Goal: Find contact information: Find contact information

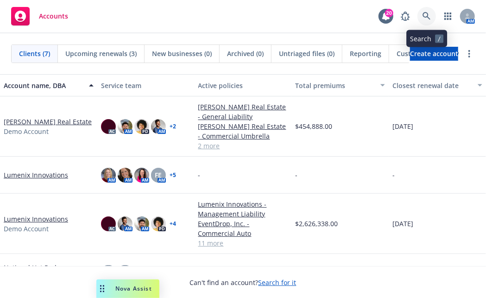
click at [428, 19] on icon at bounding box center [427, 16] width 8 height 8
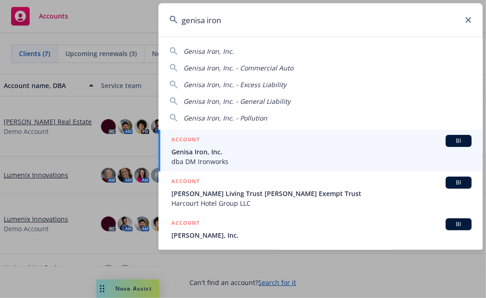
type input "genisa iron"
click at [271, 154] on span "Genisa Iron, Inc." at bounding box center [321, 152] width 300 height 10
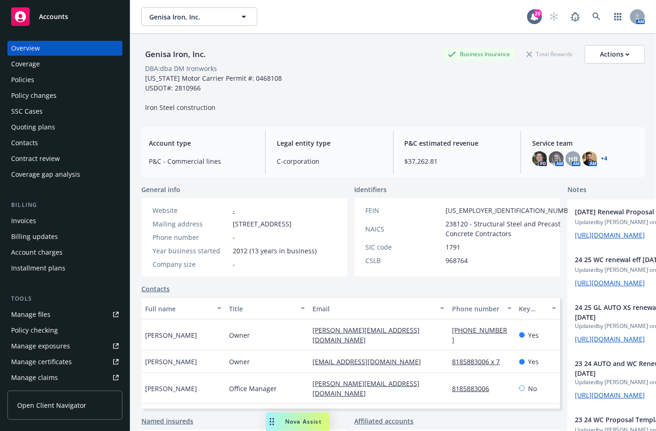
click at [59, 79] on div "Policies" at bounding box center [65, 79] width 108 height 15
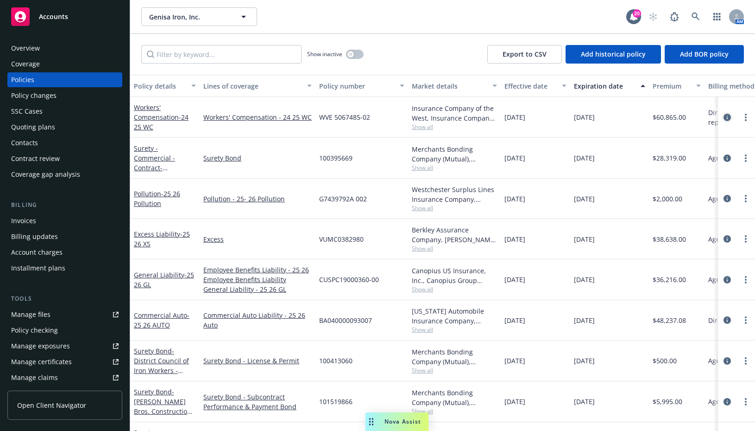
click at [486, 119] on icon "circleInformation" at bounding box center [727, 117] width 7 height 7
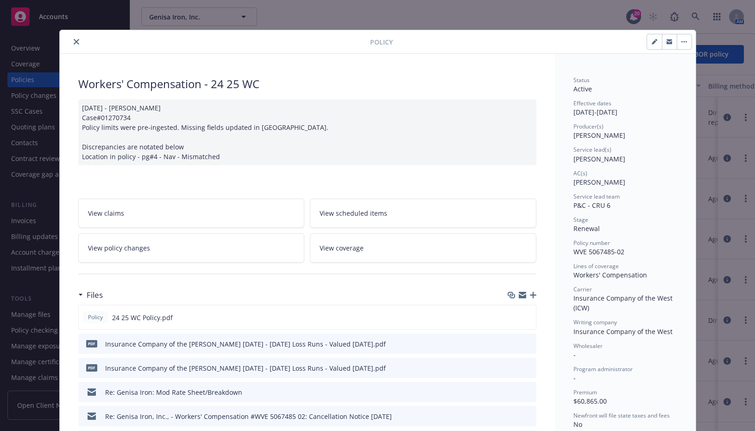
click at [76, 42] on button "close" at bounding box center [76, 41] width 11 height 11
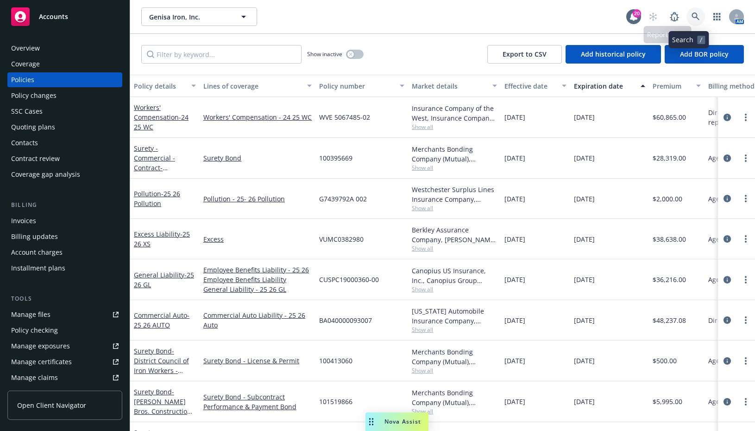
click at [486, 18] on icon at bounding box center [696, 17] width 8 height 8
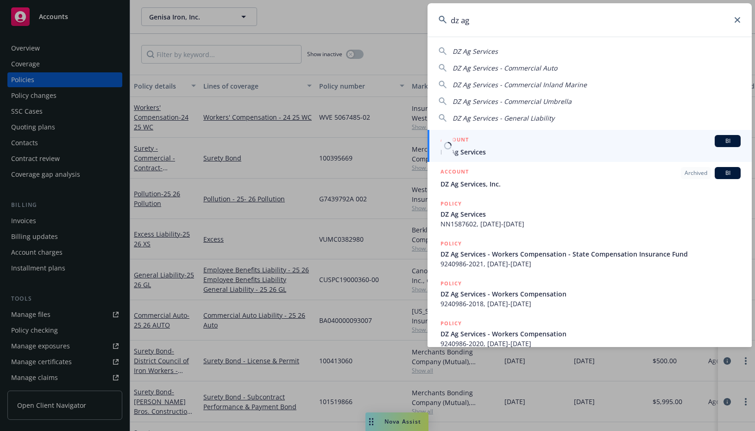
type input "dz ag"
click at [486, 146] on div "ACCOUNT BI" at bounding box center [591, 141] width 300 height 12
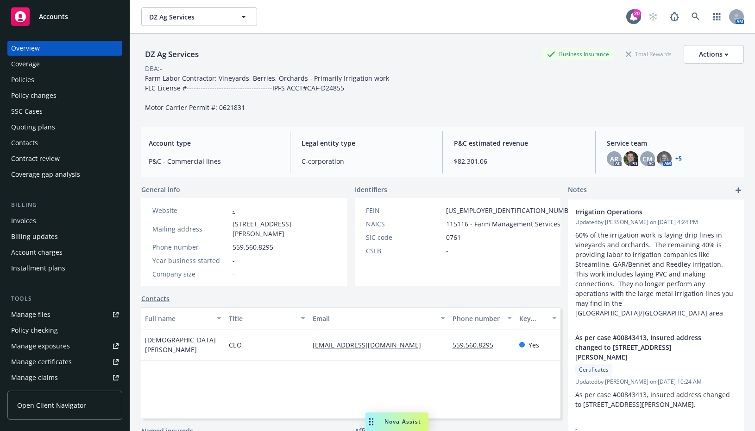
click at [486, 160] on link "+ 5" at bounding box center [679, 159] width 6 height 6
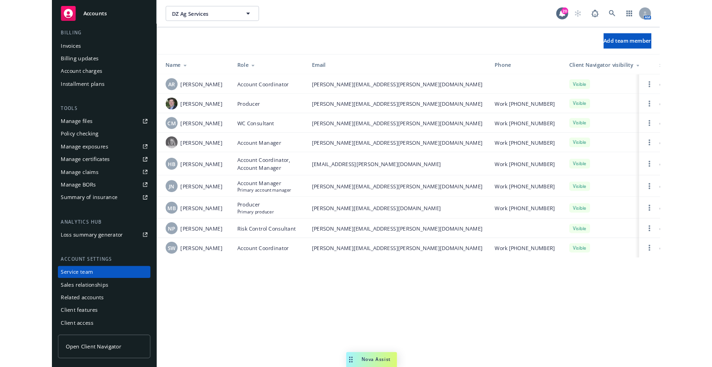
scroll to position [164, 0]
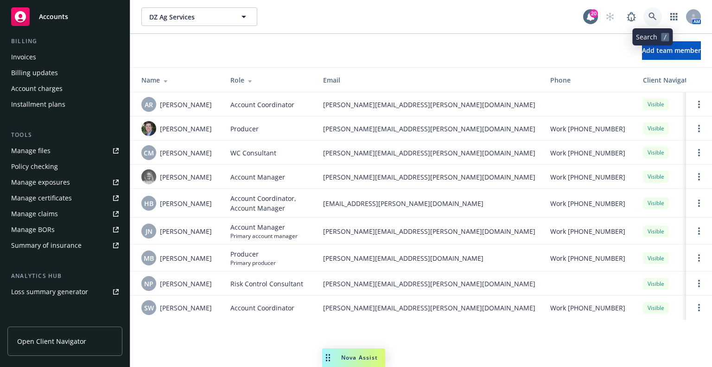
click at [656, 13] on icon at bounding box center [652, 17] width 8 height 8
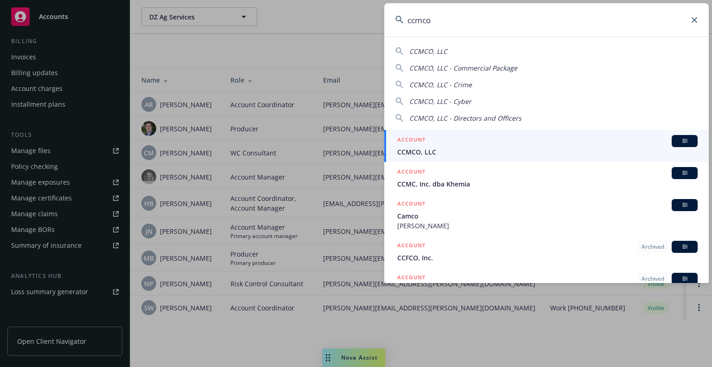
type input "ccmco"
click at [632, 152] on span "CCMCO, LLC" at bounding box center [547, 152] width 300 height 10
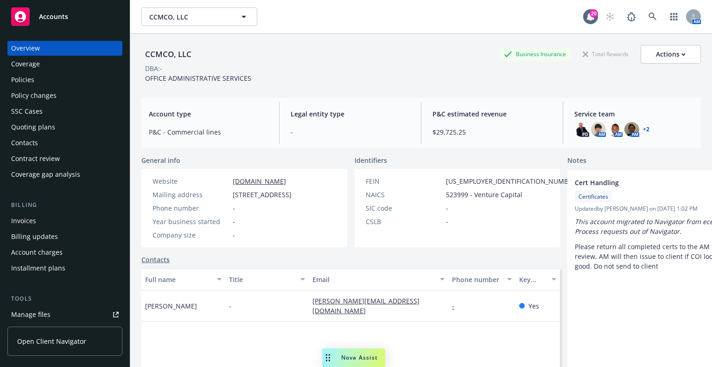
click at [61, 84] on div "Policies" at bounding box center [65, 79] width 108 height 15
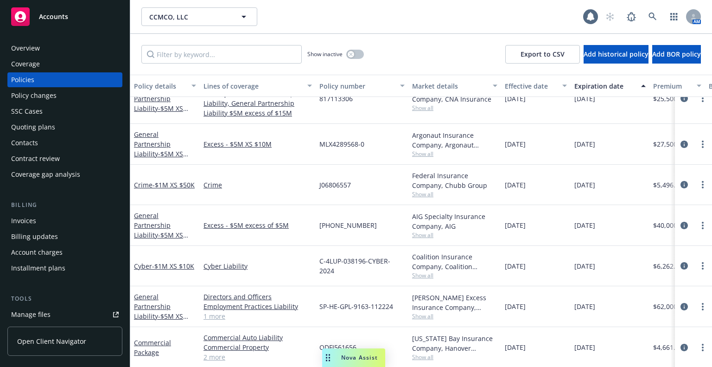
scroll to position [31, 0]
click at [647, 13] on link at bounding box center [652, 16] width 19 height 19
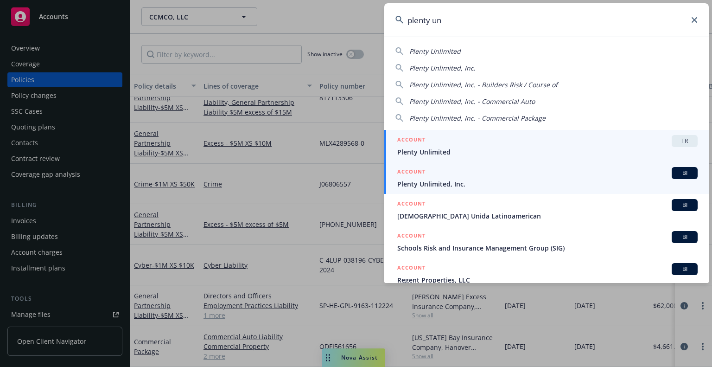
type input "plenty un"
click at [655, 179] on span "Plenty Unlimited, Inc." at bounding box center [547, 184] width 300 height 10
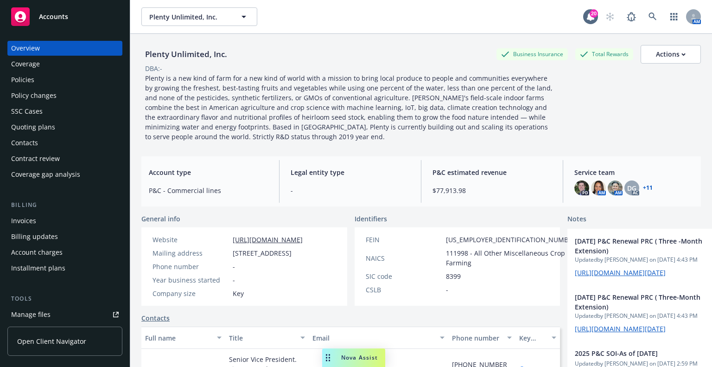
click at [35, 80] on div "Policies" at bounding box center [65, 79] width 108 height 15
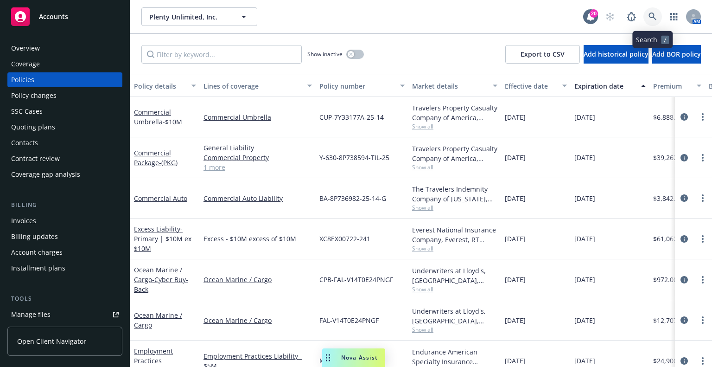
click at [654, 18] on icon at bounding box center [652, 17] width 8 height 8
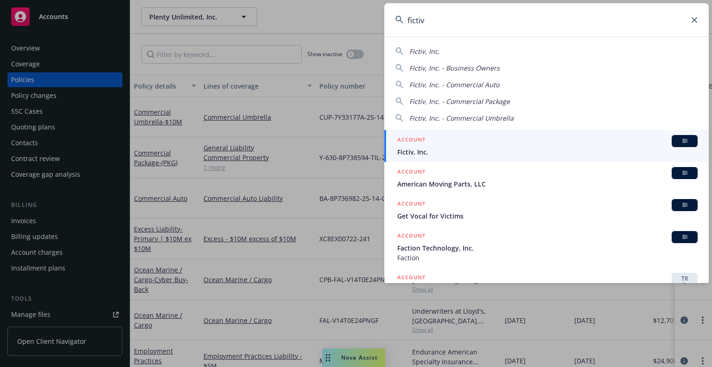
type input "fictiv"
click at [575, 149] on span "Fictiv, Inc." at bounding box center [547, 152] width 300 height 10
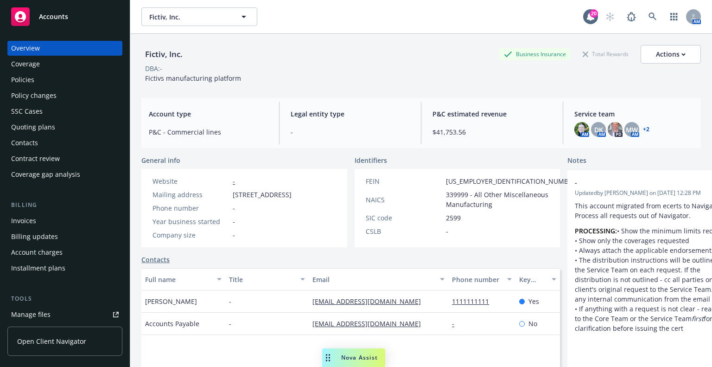
click at [47, 81] on div "Policies" at bounding box center [65, 79] width 108 height 15
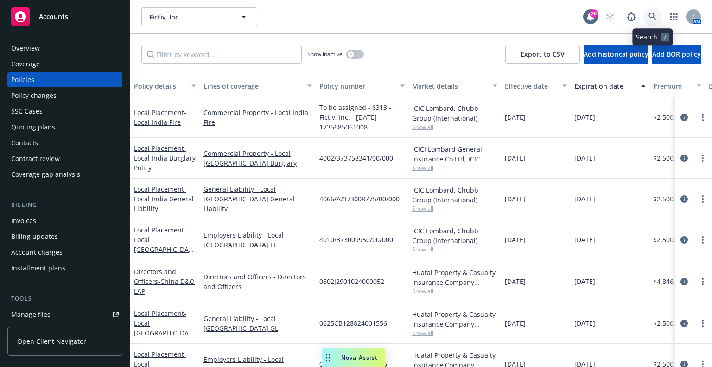
click at [651, 16] on icon at bounding box center [652, 17] width 8 height 8
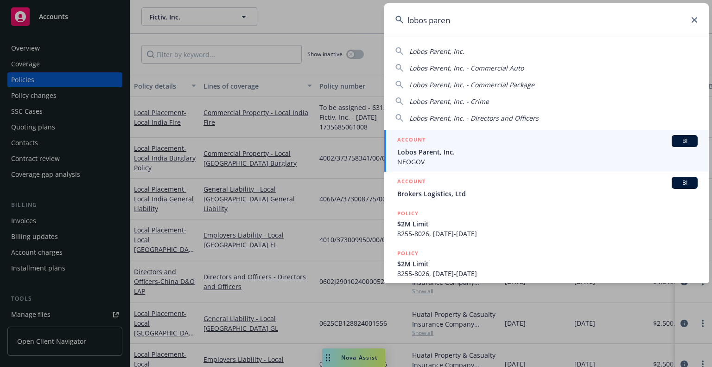
type input "lobos paren"
click at [513, 137] on div "ACCOUNT BI" at bounding box center [547, 141] width 300 height 12
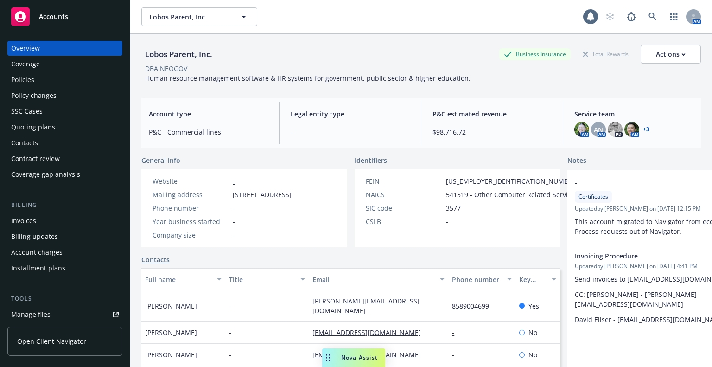
click at [49, 77] on div "Policies" at bounding box center [65, 79] width 108 height 15
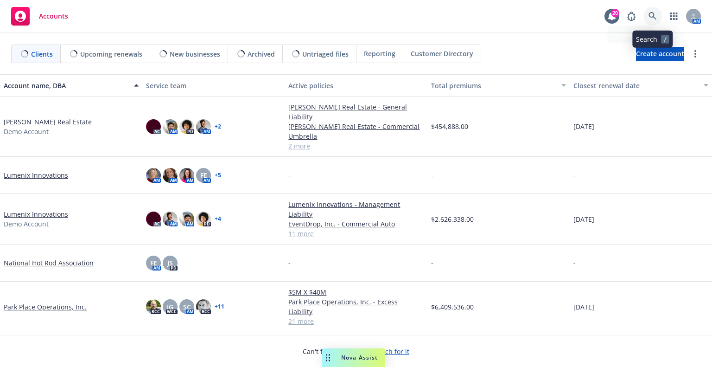
click at [654, 15] on icon at bounding box center [652, 16] width 8 height 8
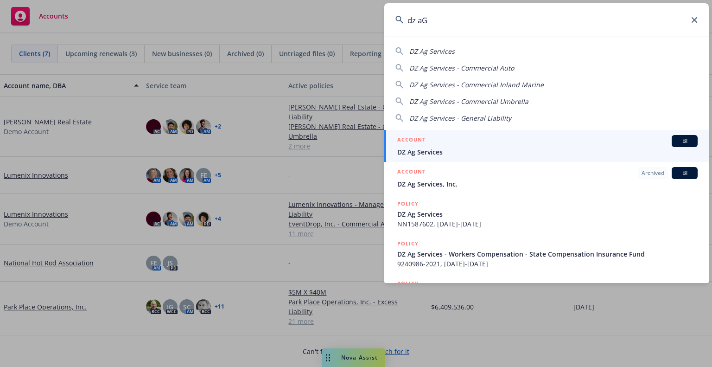
type input "dz aG"
click at [574, 141] on div "ACCOUNT BI" at bounding box center [547, 141] width 300 height 12
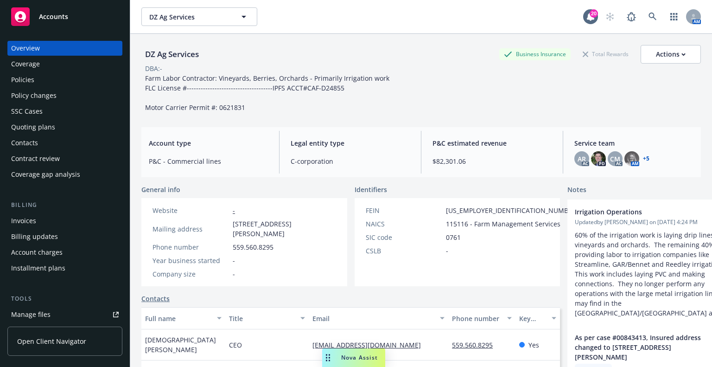
click at [31, 83] on div "Policies" at bounding box center [22, 79] width 23 height 15
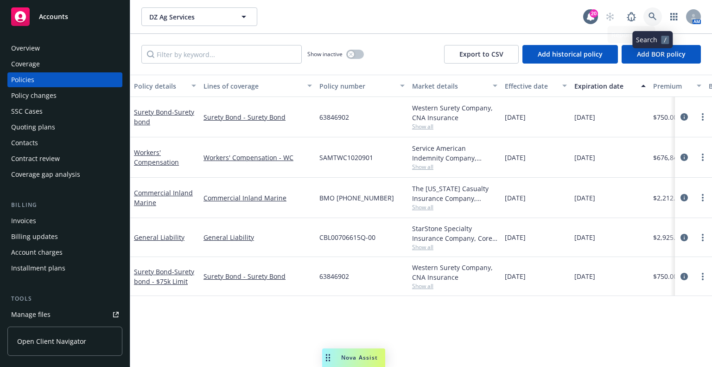
click at [652, 16] on icon at bounding box center [652, 17] width 8 height 8
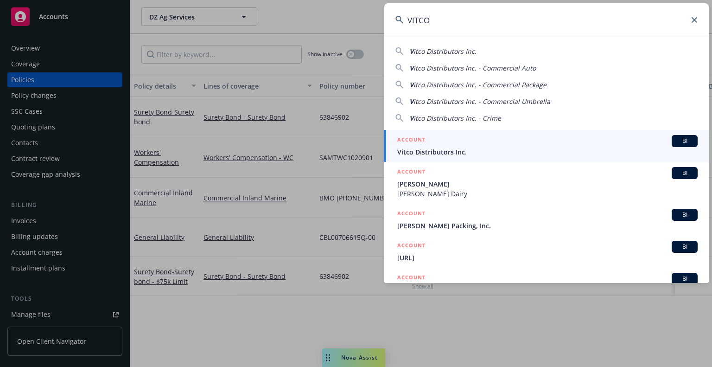
type input "VITCO"
click at [592, 144] on div "ACCOUNT BI" at bounding box center [547, 141] width 300 height 12
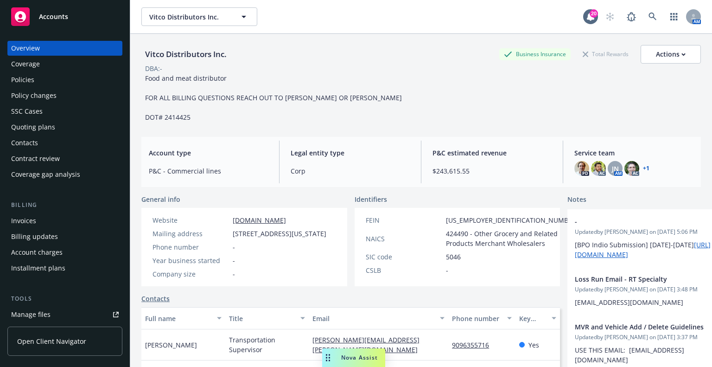
click at [32, 85] on div "Policies" at bounding box center [22, 79] width 23 height 15
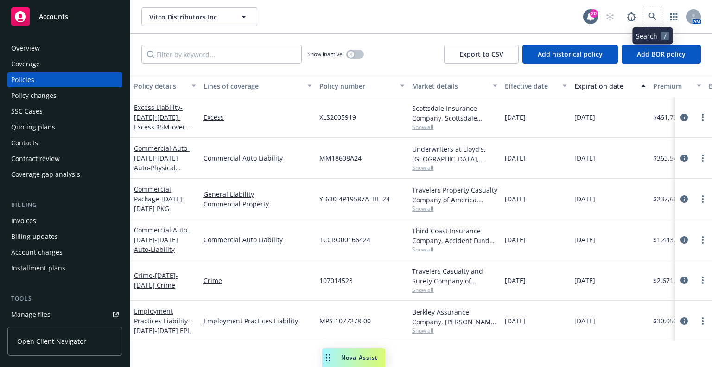
click at [660, 22] on span at bounding box center [652, 16] width 19 height 19
click at [651, 13] on icon at bounding box center [652, 17] width 8 height 8
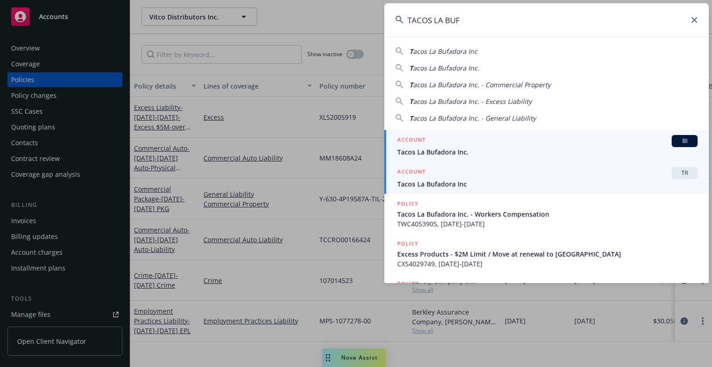
type input "TACOS LA BUF"
click at [552, 165] on link "ACCOUNT TR Tacos La Bufadora Inc" at bounding box center [546, 178] width 324 height 32
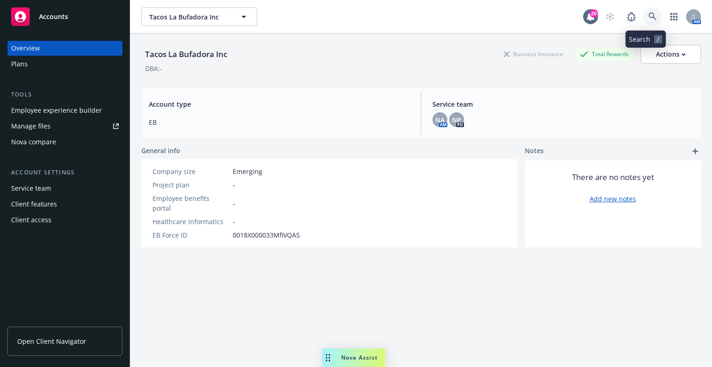
click at [648, 19] on icon at bounding box center [652, 17] width 8 height 8
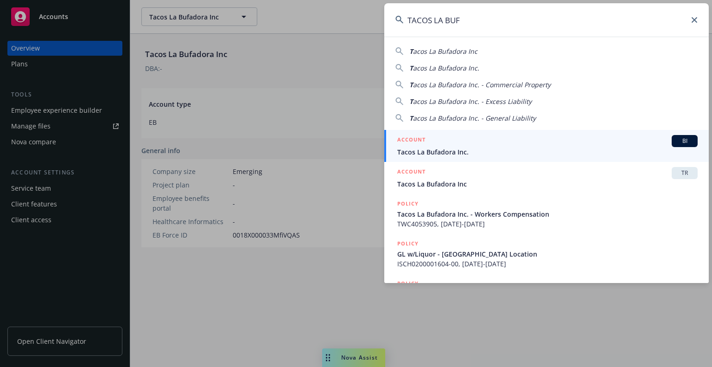
type input "TACOS LA BUF"
click at [557, 144] on div "ACCOUNT BI" at bounding box center [547, 141] width 300 height 12
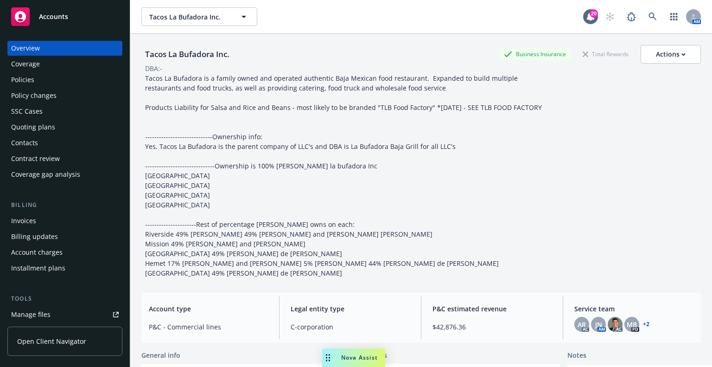
click at [13, 82] on div "Policies" at bounding box center [22, 79] width 23 height 15
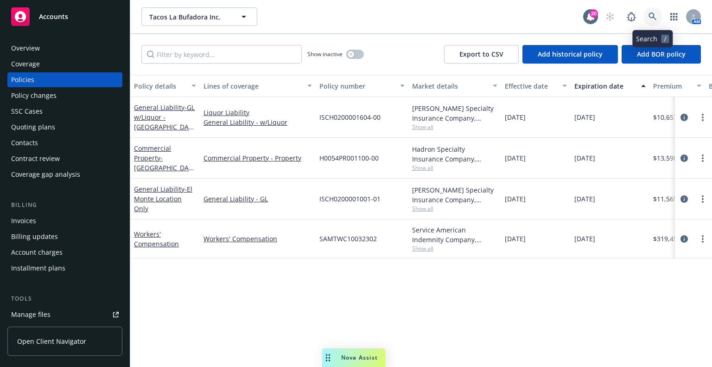
click at [656, 13] on icon at bounding box center [652, 17] width 8 height 8
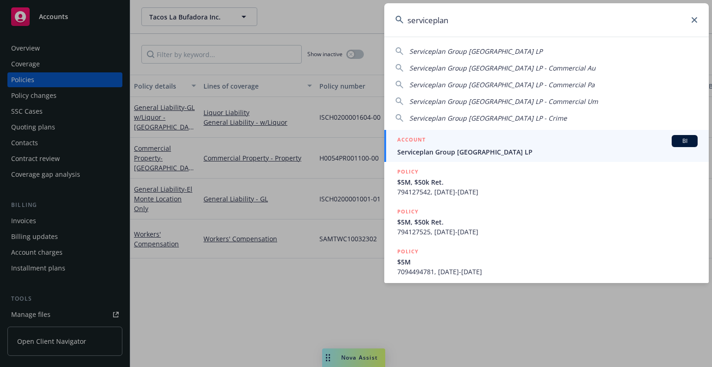
type input "serviceplan"
click at [539, 141] on div "ACCOUNT BI" at bounding box center [547, 141] width 300 height 12
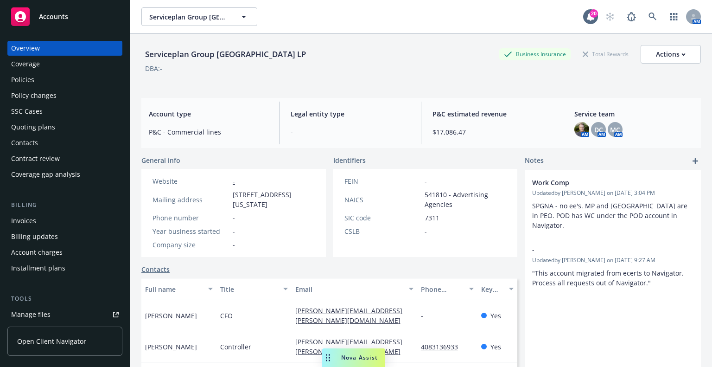
click at [76, 76] on div "Policies" at bounding box center [65, 79] width 108 height 15
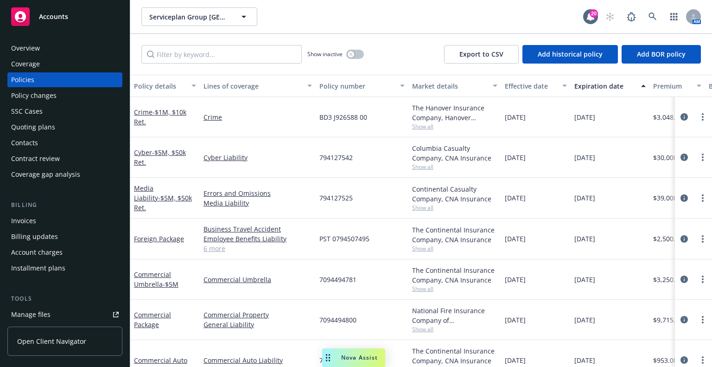
click at [72, 121] on div "Quoting plans" at bounding box center [65, 127] width 108 height 15
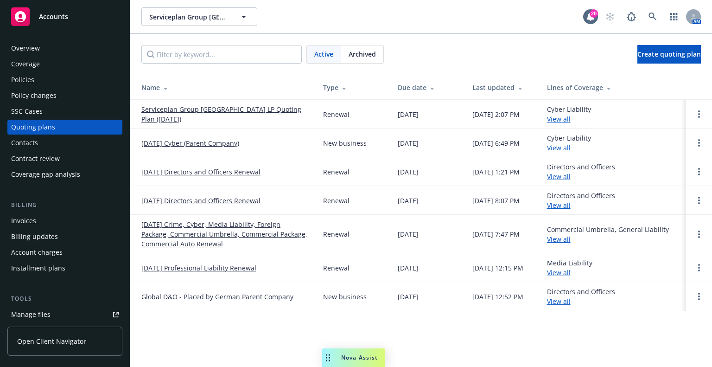
click at [70, 83] on div "Policies" at bounding box center [65, 79] width 108 height 15
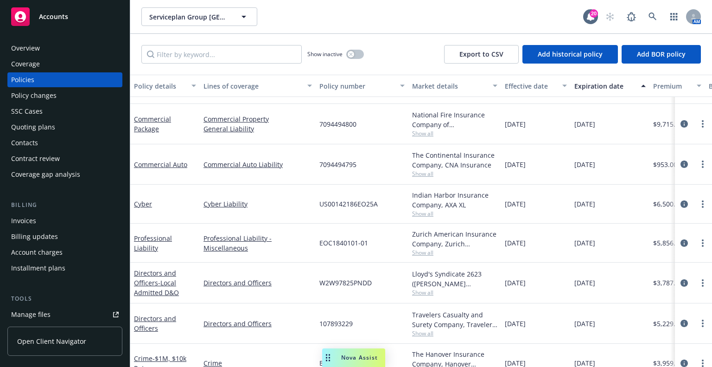
scroll to position [204, 0]
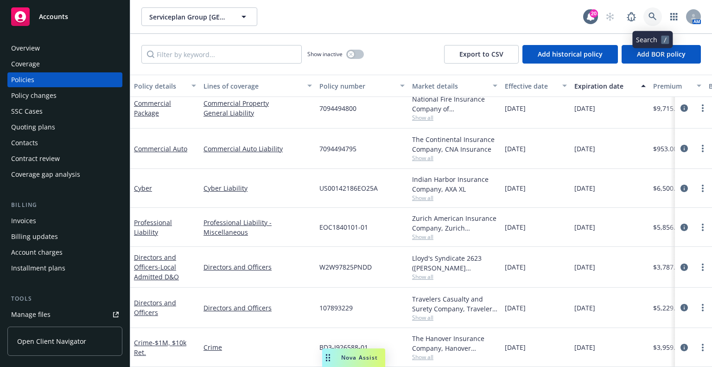
click at [655, 9] on link at bounding box center [652, 16] width 19 height 19
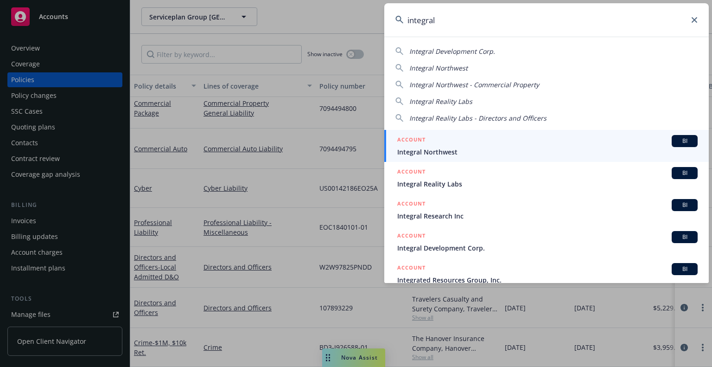
type input "integral"
click at [603, 152] on span "Integral Northwest" at bounding box center [547, 152] width 300 height 10
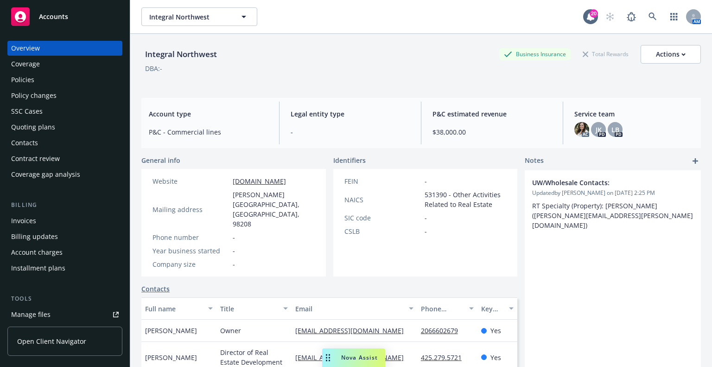
click at [29, 83] on div "Policies" at bounding box center [22, 79] width 23 height 15
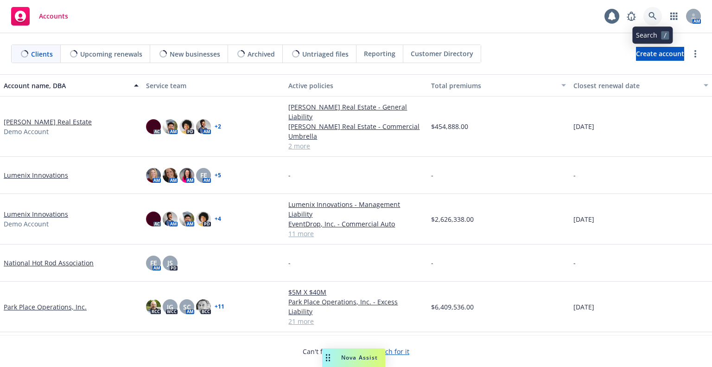
click at [650, 18] on icon at bounding box center [652, 16] width 8 height 8
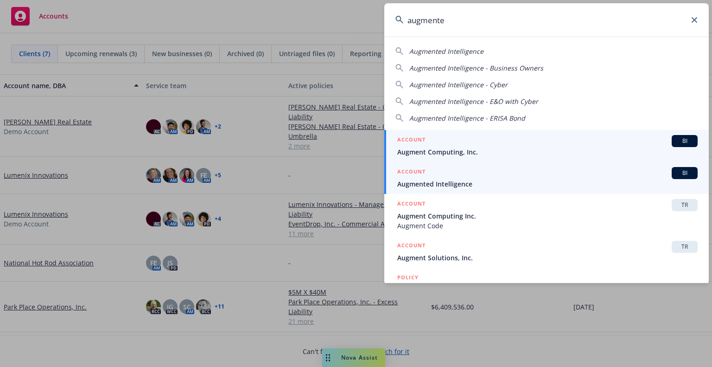
type input "augmente"
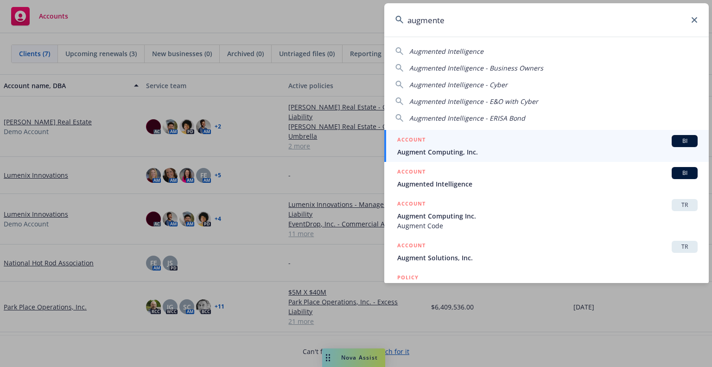
click at [557, 171] on div "ACCOUNT BI" at bounding box center [547, 173] width 300 height 12
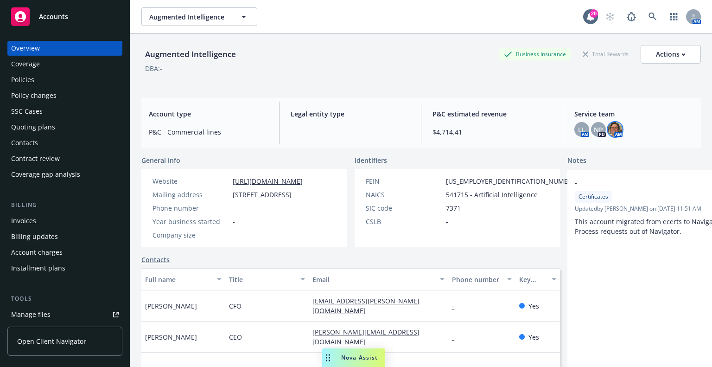
click at [610, 133] on img at bounding box center [615, 129] width 15 height 15
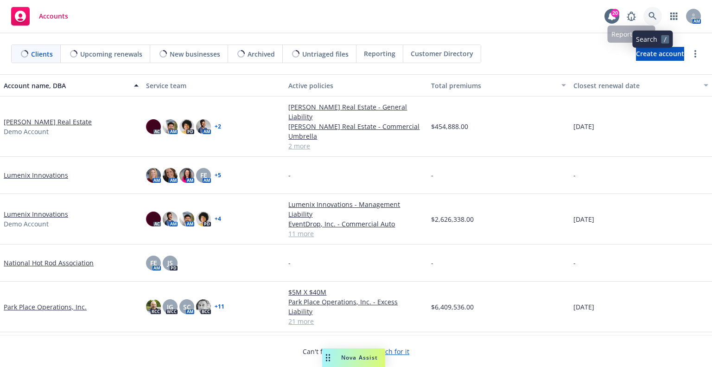
click at [658, 18] on link at bounding box center [652, 16] width 19 height 19
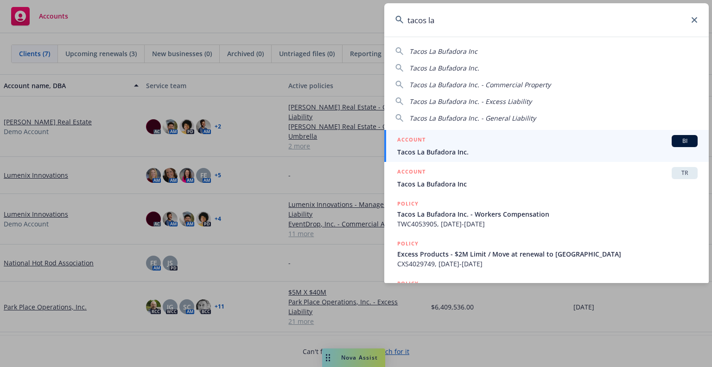
type input "tacos la"
click at [603, 143] on div "ACCOUNT BI" at bounding box center [547, 141] width 300 height 12
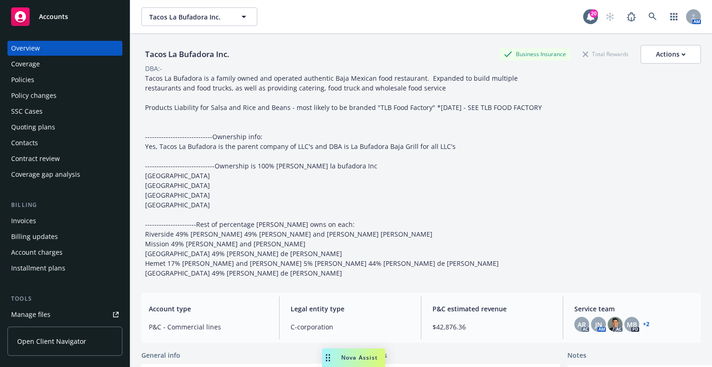
click at [403, 113] on div "Tacos La Bufadora is a family owned and operated authentic Baja Mexican food re…" at bounding box center [349, 175] width 417 height 204
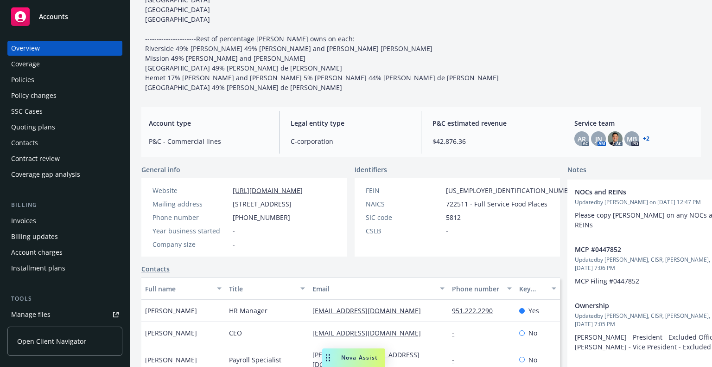
click at [643, 141] on link "+ 2" at bounding box center [646, 139] width 6 height 6
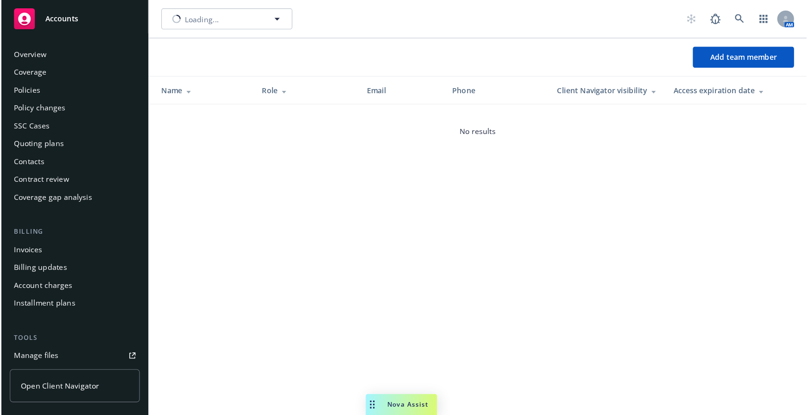
scroll to position [253, 0]
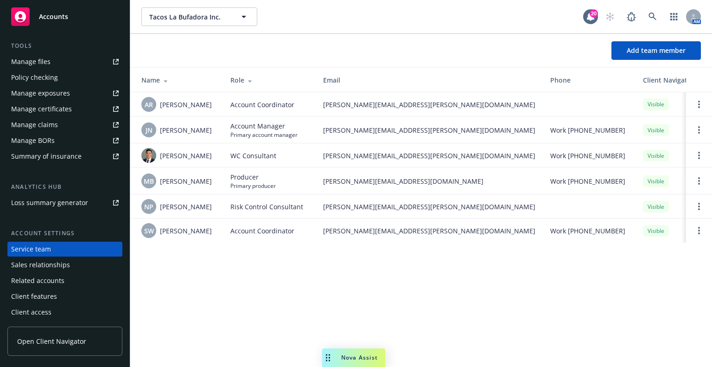
click at [550, 125] on span "Work (415) 322-8959" at bounding box center [587, 130] width 75 height 10
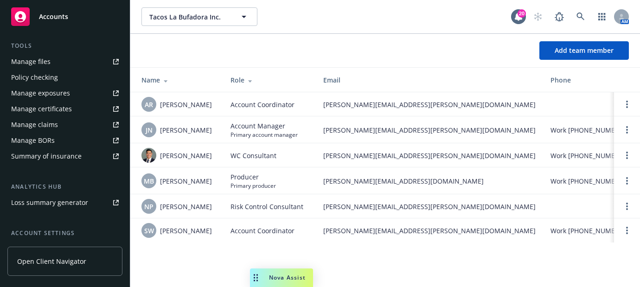
click at [291, 270] on div "Nova Assist" at bounding box center [281, 277] width 63 height 19
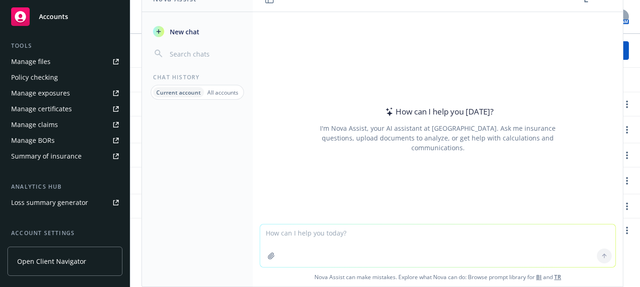
click at [401, 239] on textarea at bounding box center [437, 245] width 355 height 43
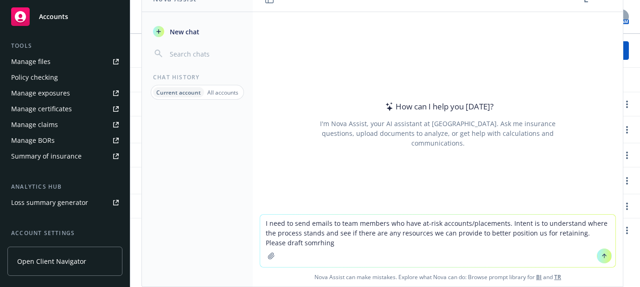
type textarea "I need to send emails to team members who have at-risk accounts/placements. Int…"
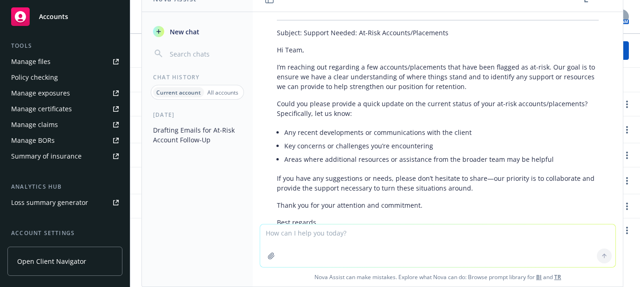
scroll to position [75, 0]
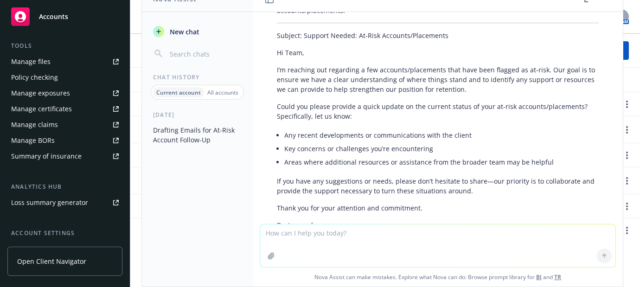
click at [432, 233] on textarea at bounding box center [437, 245] width 355 height 43
paste textarea "Hi Nicole, Appreciate your flagging Tacos La Bufadora’s WC as as-risk due to an…"
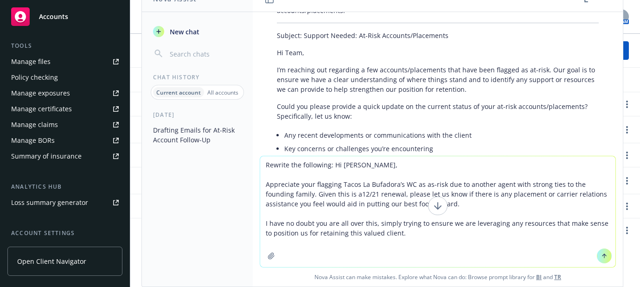
type textarea "Rewrite the following: Hi Nicole, Appreciate your flagging Tacos La Bufadora’s …"
click at [601, 256] on icon at bounding box center [604, 256] width 6 height 6
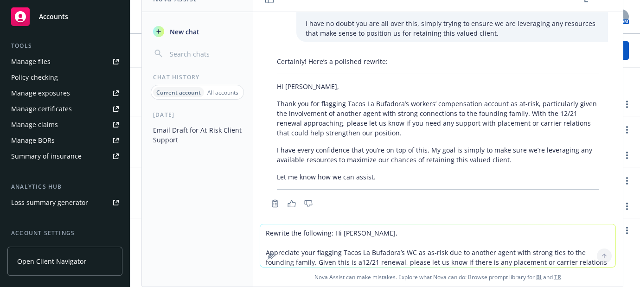
scroll to position [427, 0]
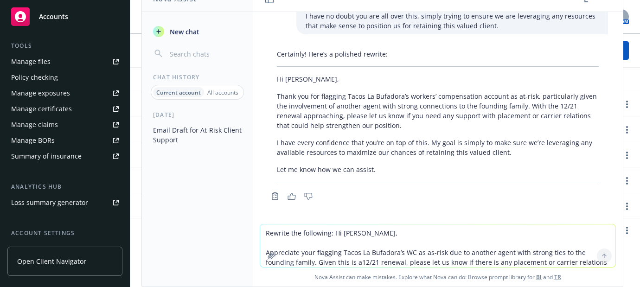
click at [441, 115] on p "Thank you for flagging Tacos La Bufadora’s workers’ compensation account as at-…" at bounding box center [438, 110] width 322 height 39
click at [481, 144] on p "I have every confidence that you’re on top of this. My goal is simply to make s…" at bounding box center [438, 147] width 322 height 19
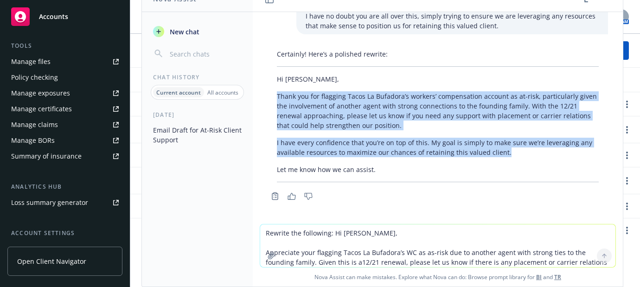
drag, startPoint x: 510, startPoint y: 152, endPoint x: 274, endPoint y: 94, distance: 242.7
click at [274, 94] on div "Certainly! Here’s a polished rewrite: Hi Nicole, Thank you for flagging Tacos L…" at bounding box center [437, 115] width 340 height 140
copy div "Thank you for flagging Tacos La Bufadora’s workers’ compensation account as at-…"
click at [347, 105] on p "Thank you for flagging Tacos La Bufadora’s workers’ compensation account as at-…" at bounding box center [438, 110] width 322 height 39
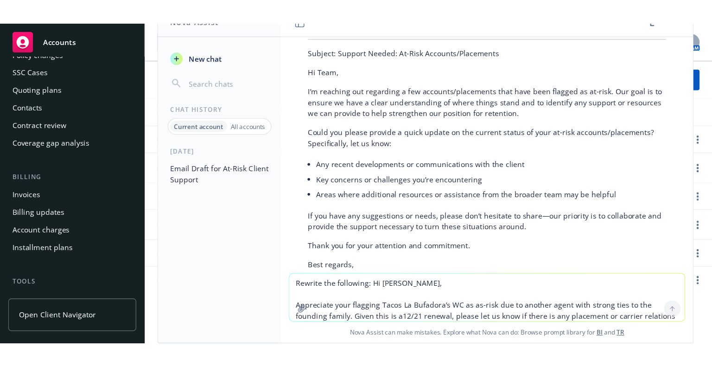
scroll to position [0, 0]
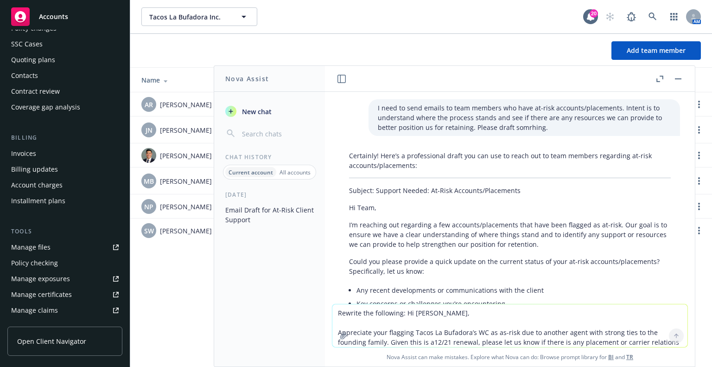
click at [682, 76] on button "button" at bounding box center [677, 78] width 11 height 11
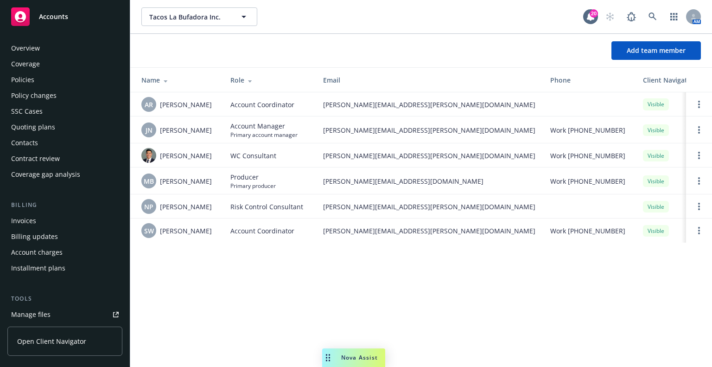
click at [27, 78] on div "Policies" at bounding box center [22, 79] width 23 height 15
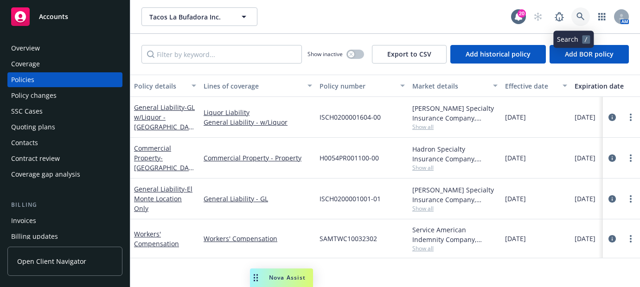
click at [579, 12] on link at bounding box center [580, 16] width 19 height 19
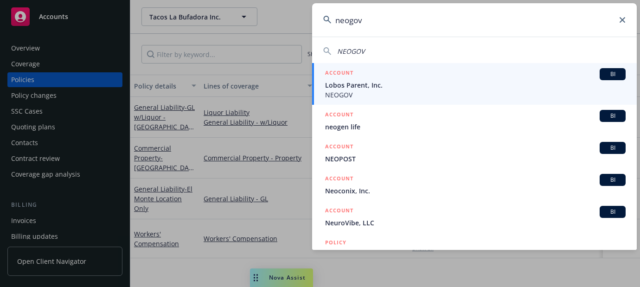
type input "neogov"
click at [487, 84] on span "Lobos Parent, Inc." at bounding box center [475, 85] width 300 height 10
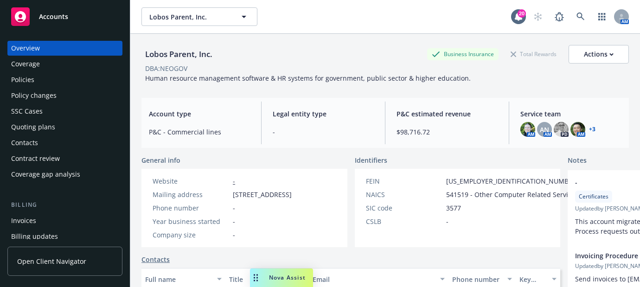
click at [89, 86] on div "Policies" at bounding box center [65, 79] width 108 height 15
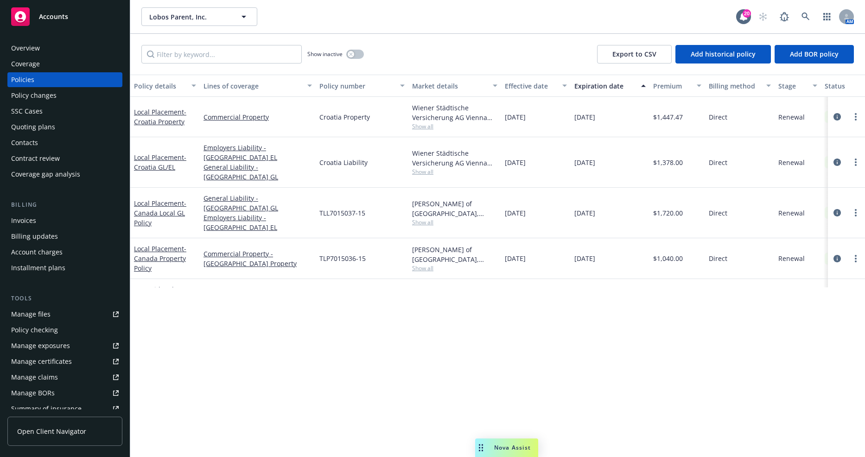
click at [256, 366] on div "Policy details Lines of coverage Policy number Market details Effective date Ex…" at bounding box center [497, 266] width 735 height 382
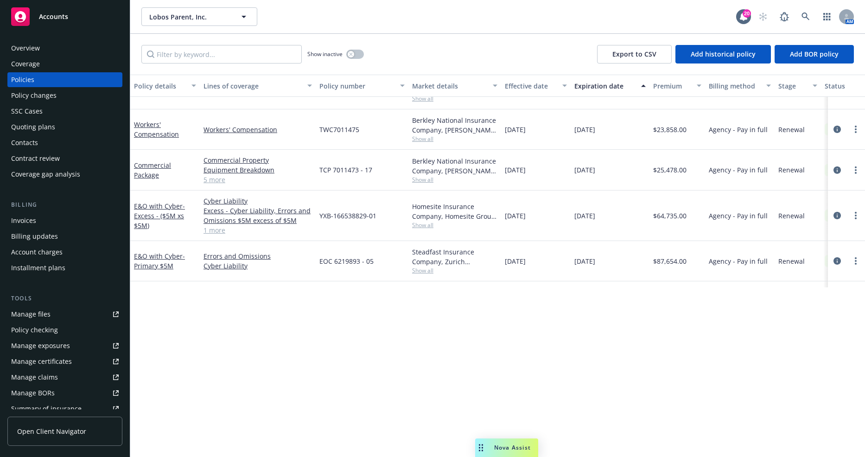
scroll to position [371, 0]
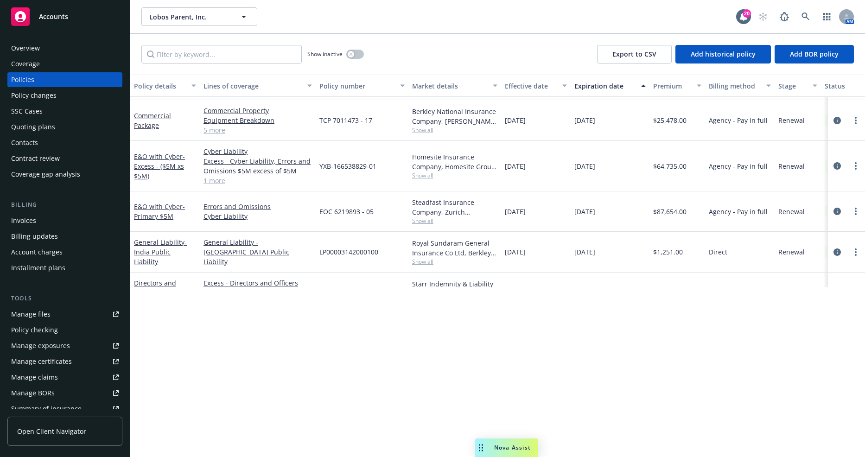
click at [42, 129] on div "Quoting plans" at bounding box center [33, 127] width 44 height 15
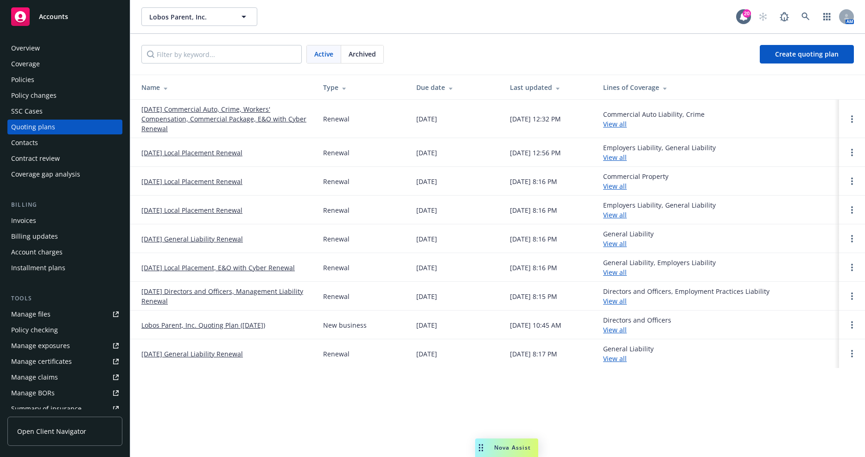
click at [255, 112] on link "09/25/25 Commercial Auto, Crime, Workers' Compensation, Commercial Package, E&O…" at bounding box center [224, 118] width 167 height 29
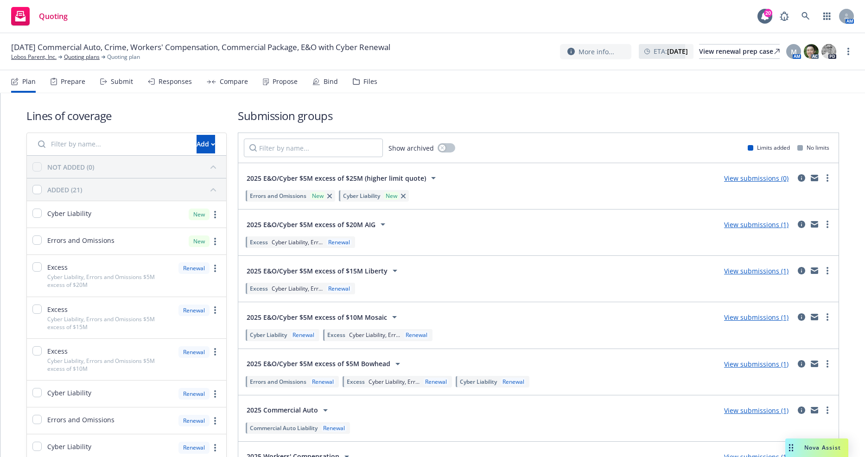
click at [170, 91] on div "Responses" at bounding box center [170, 81] width 44 height 22
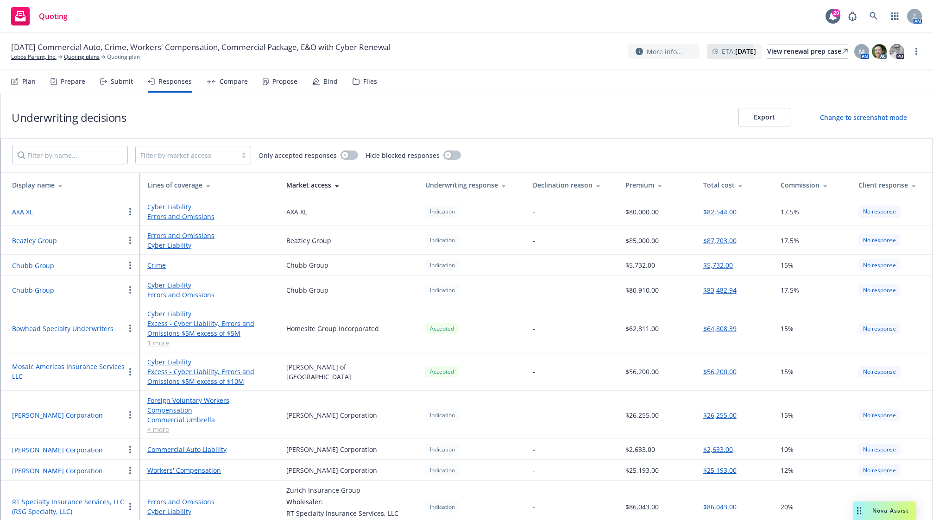
scroll to position [12, 0]
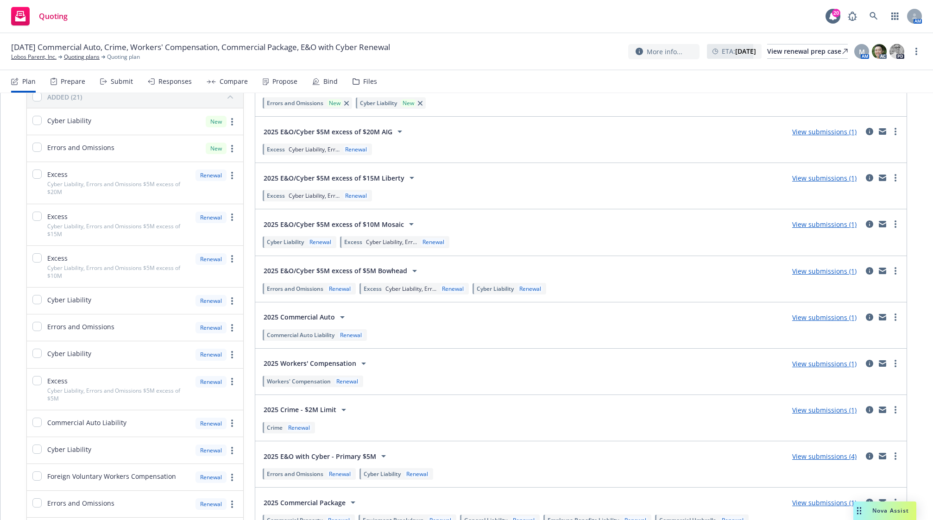
scroll to position [46, 0]
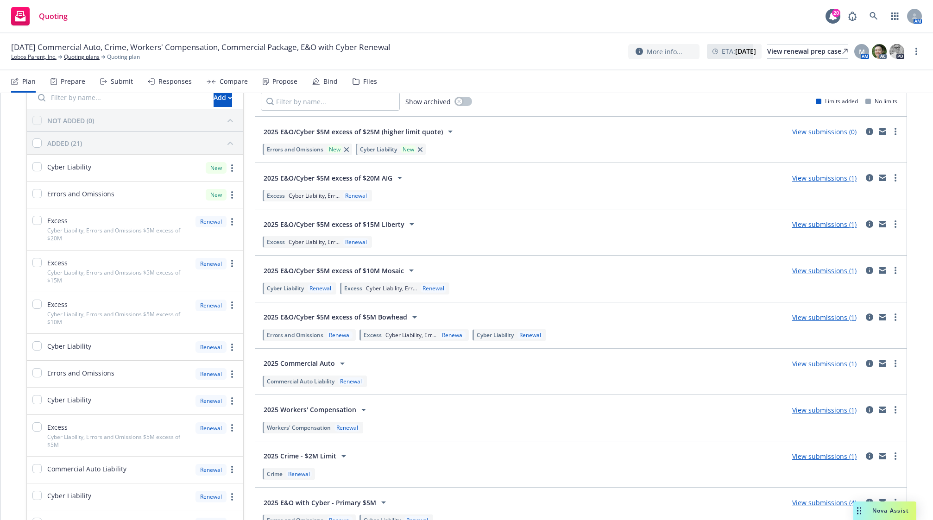
click at [178, 76] on div "Responses" at bounding box center [170, 81] width 44 height 22
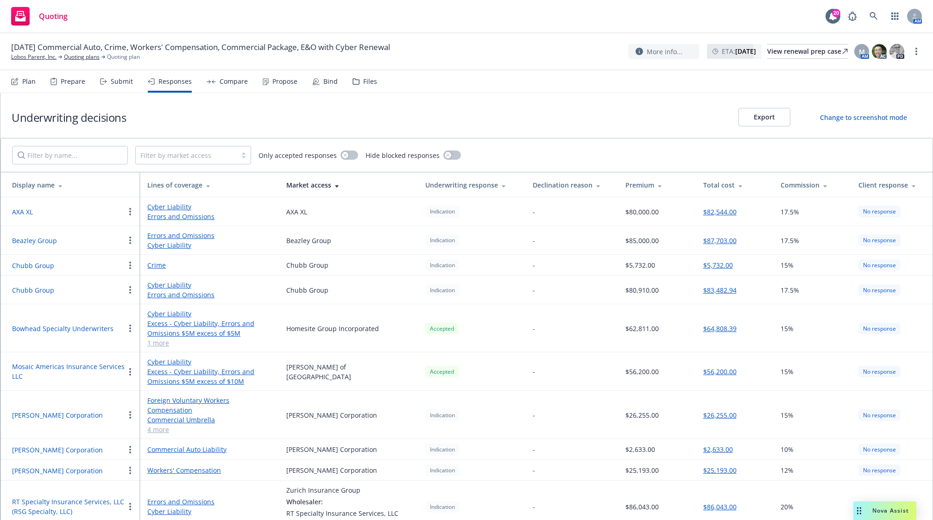
click at [165, 314] on link "Cyber Liability" at bounding box center [209, 314] width 124 height 10
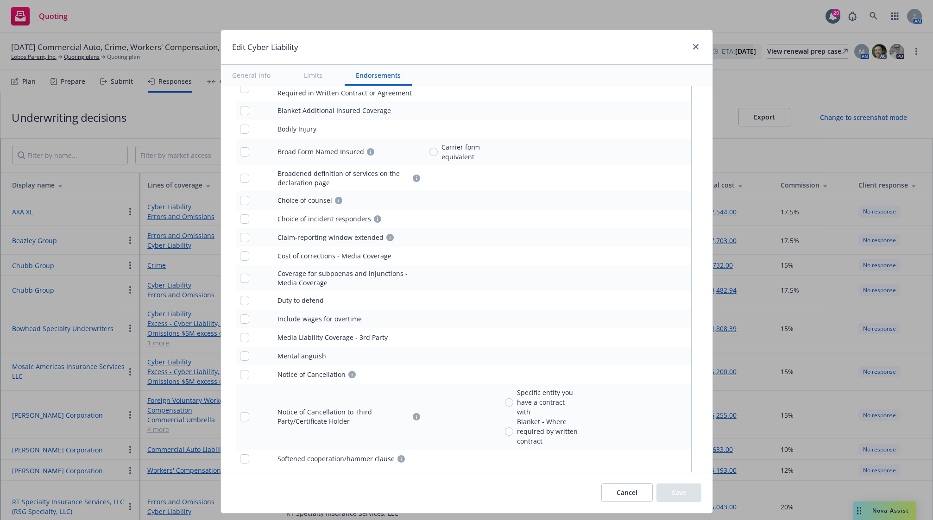
scroll to position [2066, 0]
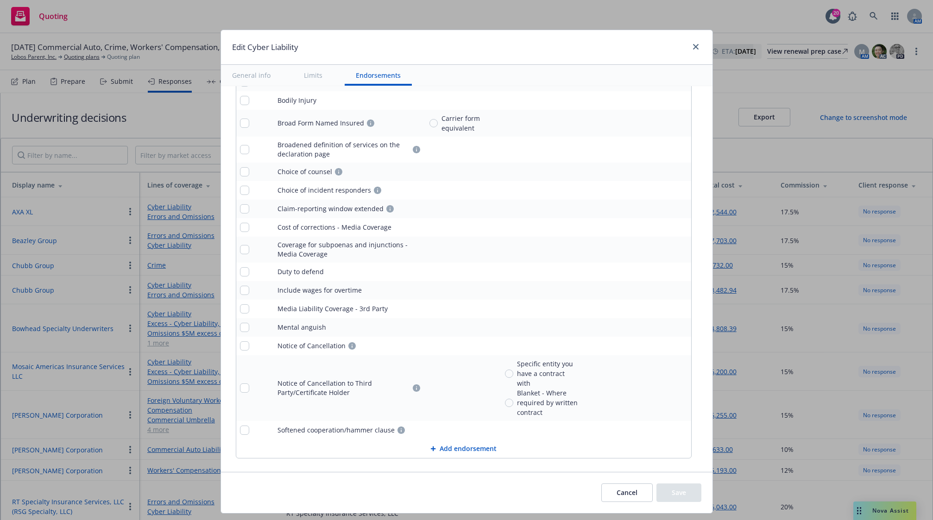
click at [254, 74] on button "General info" at bounding box center [251, 75] width 61 height 21
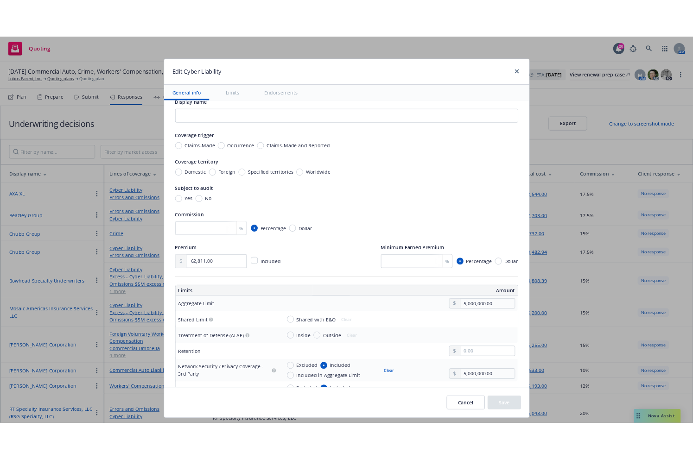
scroll to position [0, 0]
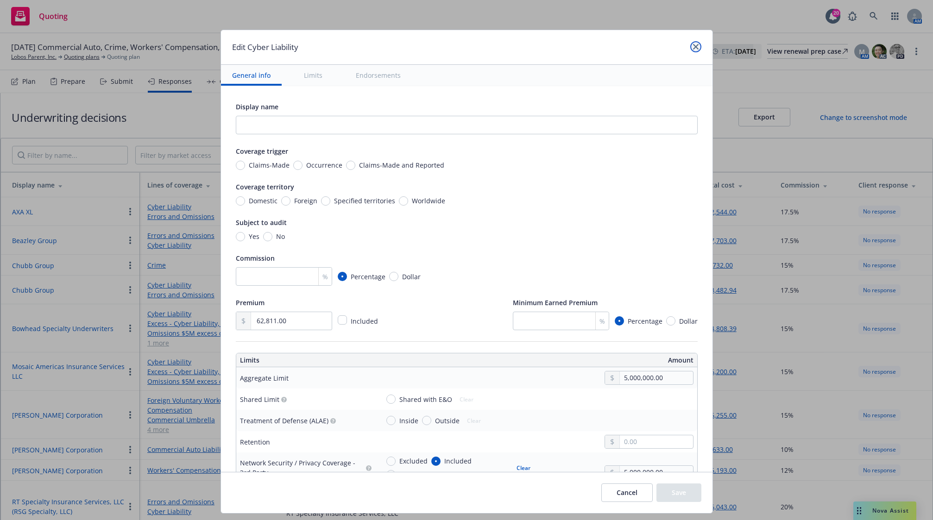
click at [695, 43] on link "close" at bounding box center [695, 46] width 11 height 11
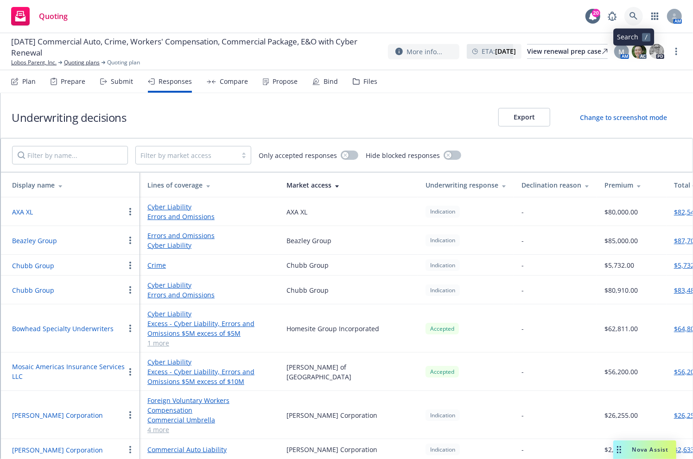
click at [640, 21] on link at bounding box center [633, 16] width 19 height 19
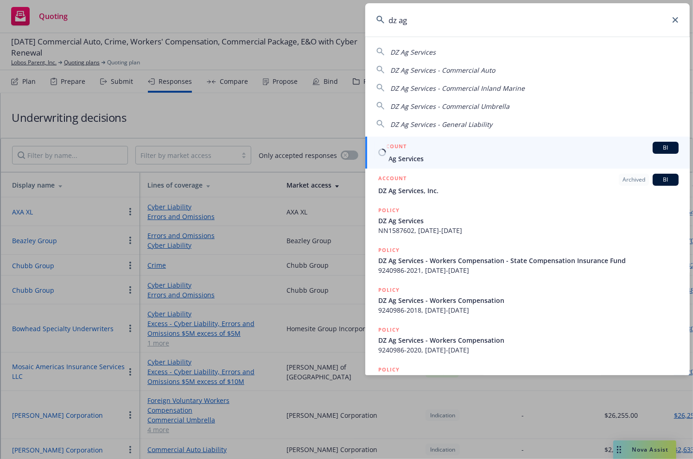
type input "dz ag"
click at [472, 154] on span "DZ Ag Services" at bounding box center [528, 159] width 300 height 10
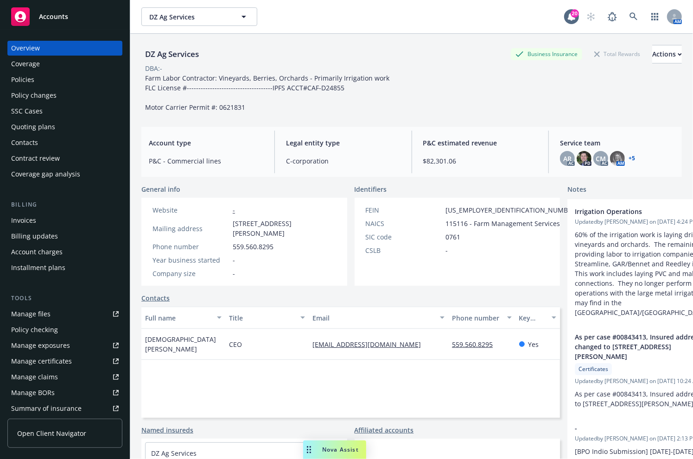
click at [47, 76] on div "Policies" at bounding box center [65, 79] width 108 height 15
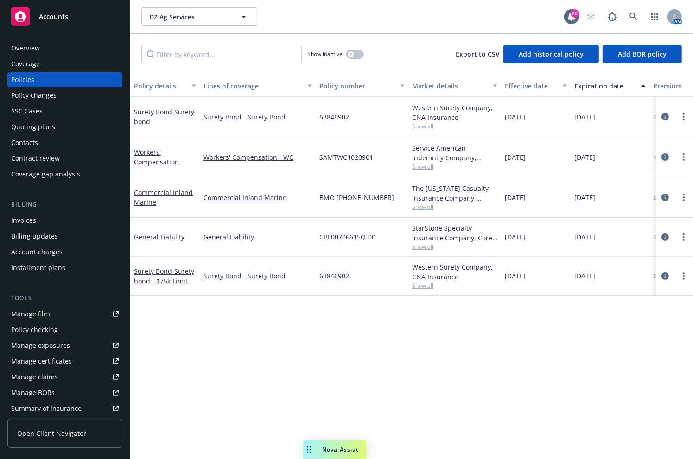
click at [661, 160] on icon "circleInformation" at bounding box center [664, 156] width 7 height 7
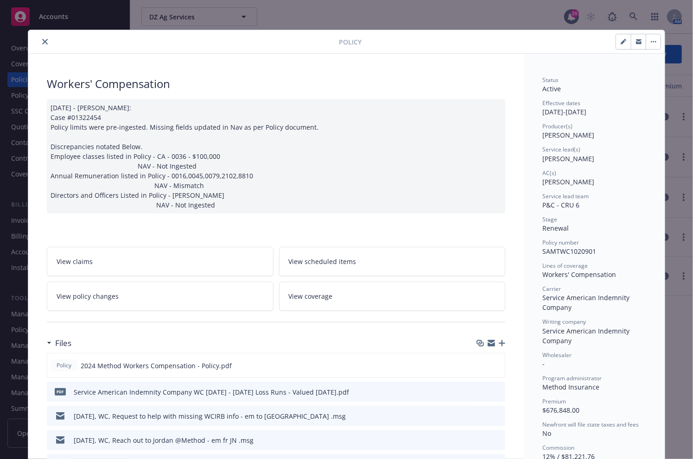
click at [41, 37] on button "close" at bounding box center [44, 41] width 11 height 11
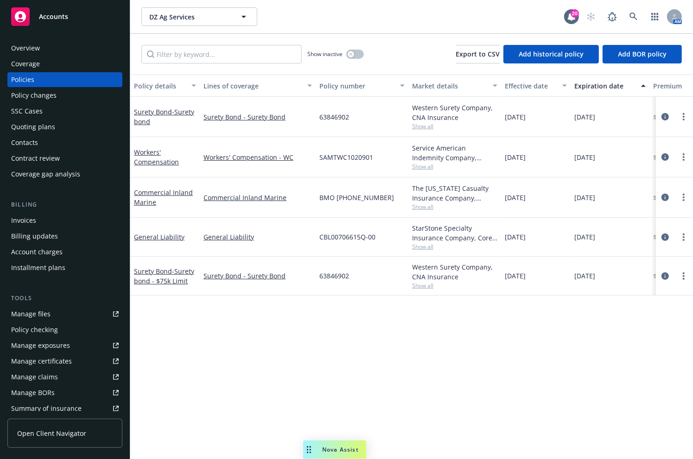
click at [4, 89] on div "Overview Coverage Policies Policy changes SSC Cases Quoting plans Contacts Cont…" at bounding box center [65, 245] width 130 height 430
click at [634, 16] on link at bounding box center [633, 16] width 19 height 19
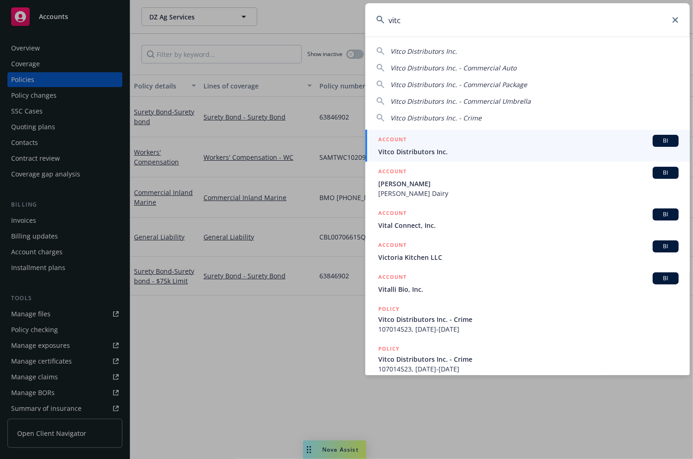
type input "vitc"
click at [453, 155] on span "Vitco Distributors Inc." at bounding box center [528, 152] width 300 height 10
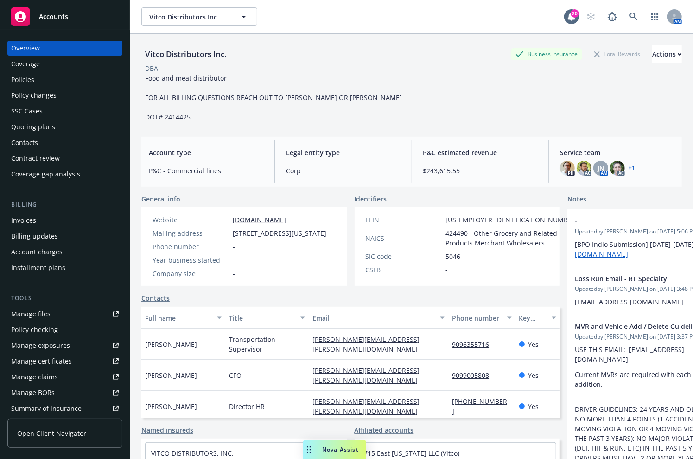
click at [59, 82] on div "Policies" at bounding box center [65, 79] width 108 height 15
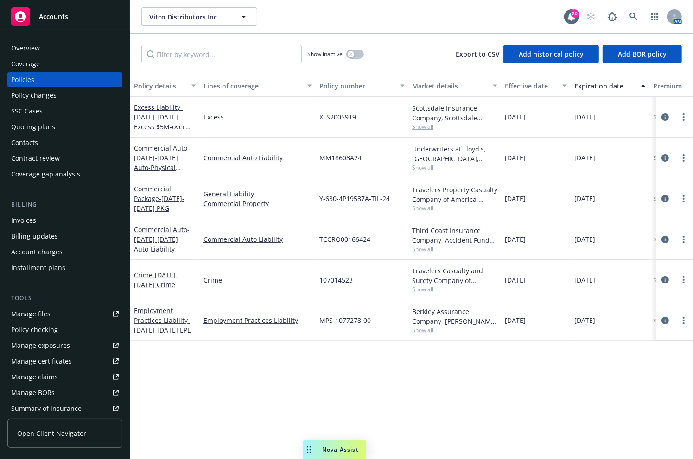
click at [448, 372] on div "Policy details Lines of coverage Policy number Market details Effective date Ex…" at bounding box center [411, 267] width 563 height 385
click at [409, 443] on div "Policy details Lines of coverage Policy number Market details Effective date Ex…" at bounding box center [411, 267] width 563 height 385
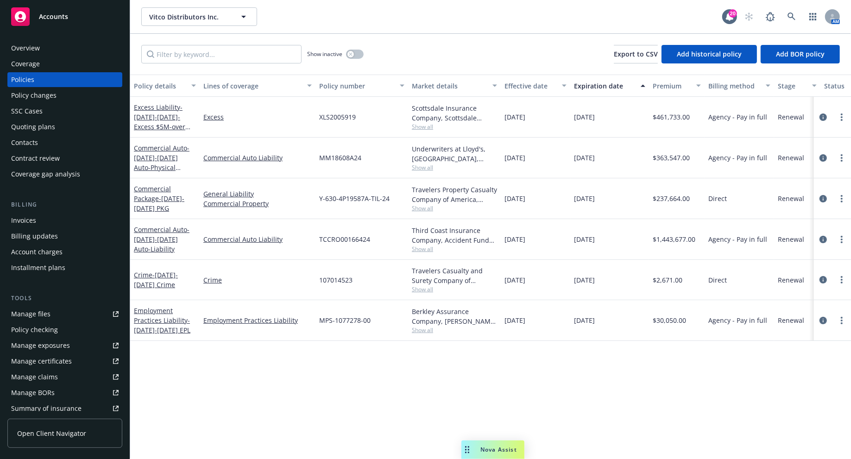
click at [427, 238] on div "Third Coast Insurance Company, Accident Fund Group (AF Group), RT Specialty Ins…" at bounding box center [454, 235] width 85 height 19
click at [692, 158] on icon "circleInformation" at bounding box center [823, 157] width 7 height 7
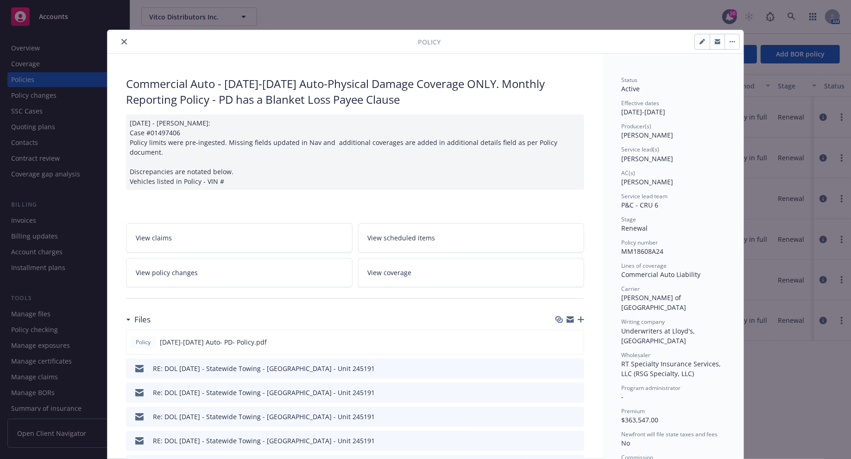
click at [659, 279] on div "Status Active Effective dates 11/29/2024 - 11/29/2025 Producer(s) Angelo Dionis…" at bounding box center [673, 308] width 104 height 465
click at [123, 39] on icon "close" at bounding box center [124, 42] width 6 height 6
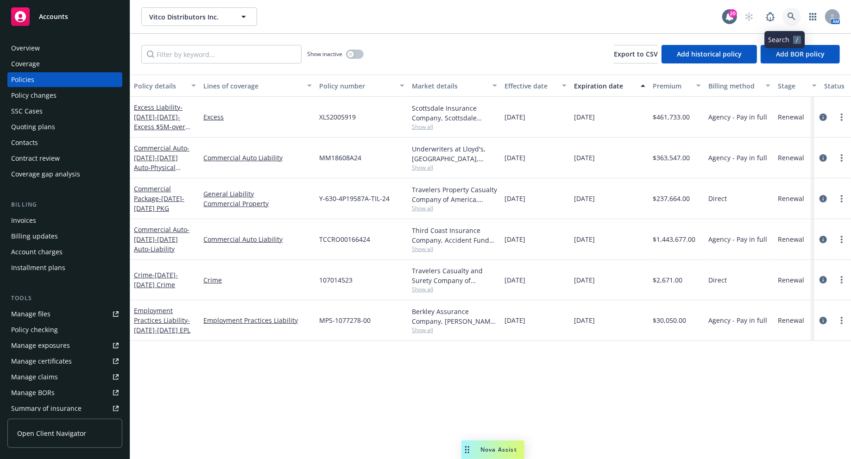
click at [692, 19] on icon at bounding box center [792, 17] width 8 height 8
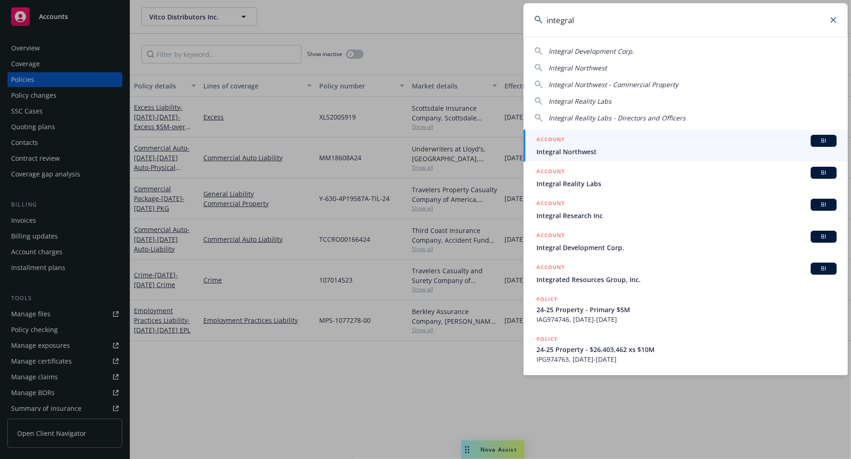
type input "integral"
click at [692, 145] on div "ACCOUNT BI" at bounding box center [687, 141] width 300 height 12
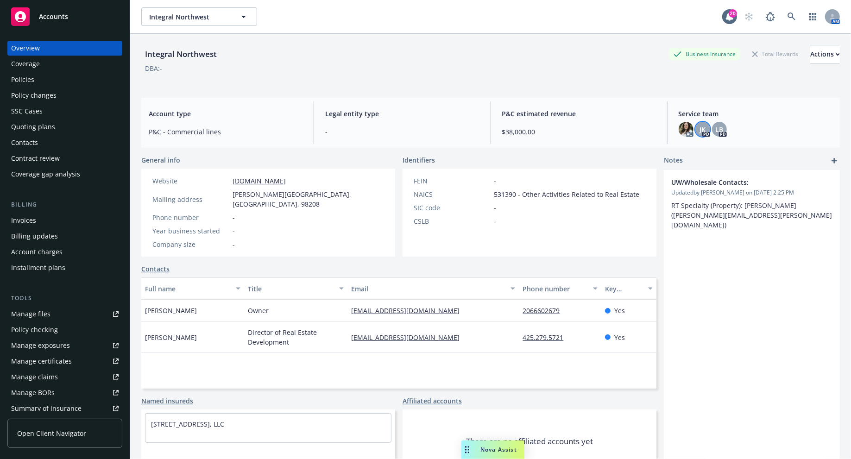
click at [692, 132] on span "JK" at bounding box center [703, 130] width 6 height 10
click at [682, 129] on img at bounding box center [686, 129] width 15 height 15
click at [692, 127] on span "LB" at bounding box center [720, 130] width 8 height 10
click at [679, 127] on img at bounding box center [686, 129] width 15 height 15
click at [482, 63] on div "Integral Northwest Business Insurance Total Rewards Actions" at bounding box center [490, 54] width 699 height 19
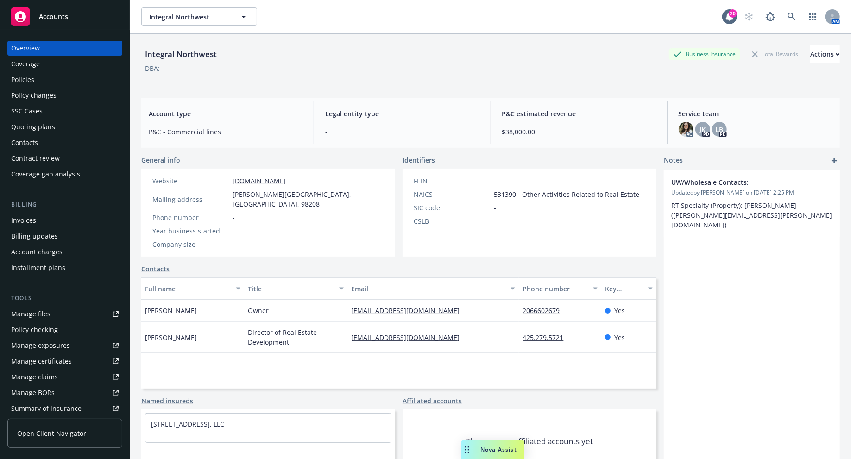
click at [32, 79] on div "Policies" at bounding box center [22, 79] width 23 height 15
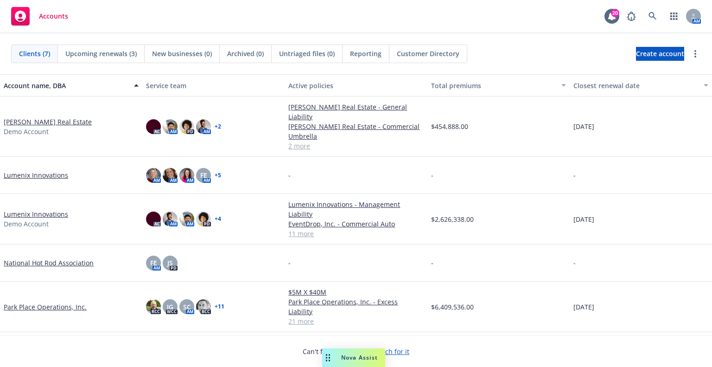
click at [345, 349] on div "Nova Assist" at bounding box center [353, 357] width 63 height 19
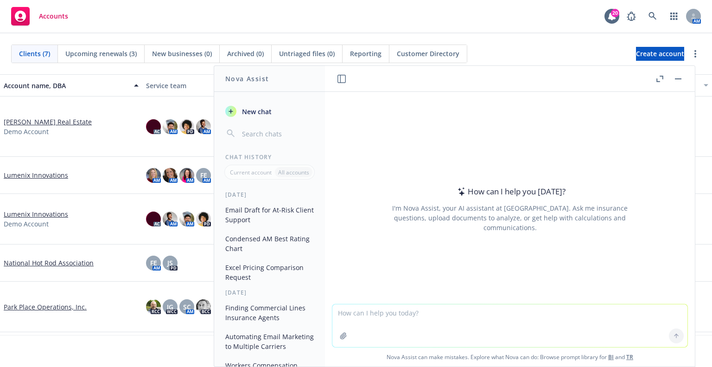
click at [387, 314] on textarea at bounding box center [509, 325] width 355 height 43
type textarea "I"
type textarea "Please write a formula i can use in excel to identify expiration month based of…"
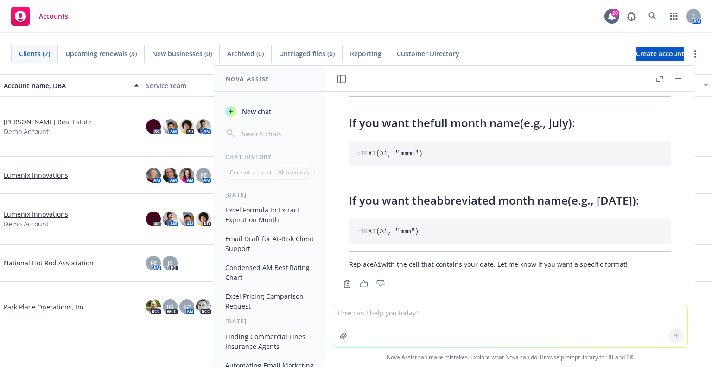
scroll to position [157, 0]
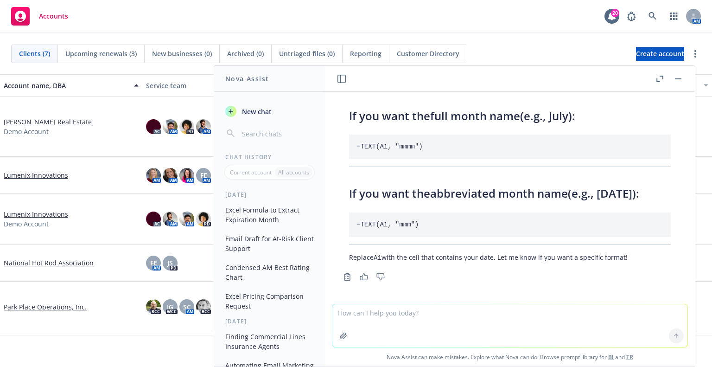
click at [538, 313] on textarea at bounding box center [509, 325] width 355 height 43
click at [403, 311] on textarea "I want to add comission data into my existing pivot table but need to be ablet …" at bounding box center [509, 325] width 355 height 44
click at [649, 312] on textarea "I want to add commission data into my existing pivot table but need to be ablet…" at bounding box center [509, 325] width 355 height 44
click at [653, 312] on textarea "I want to add commission data into my existing pivot table but need to be ablet…" at bounding box center [509, 325] width 355 height 44
click at [570, 311] on textarea "I want to add commission data into my existing pivot table but need to be ablet…" at bounding box center [509, 325] width 355 height 44
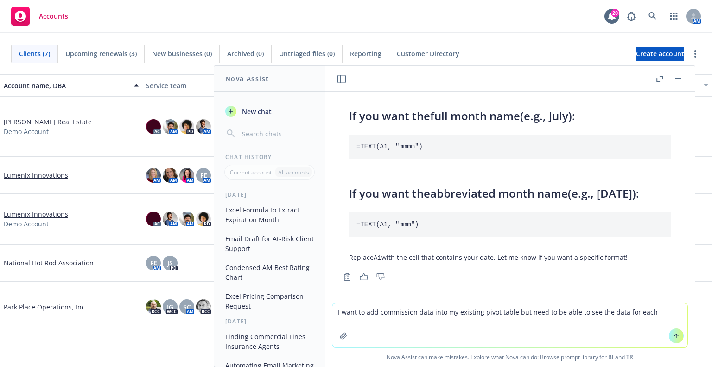
drag, startPoint x: 615, startPoint y: 314, endPoint x: 607, endPoint y: 313, distance: 8.5
click at [607, 313] on textarea "I want to add commission data into my existing pivot table but need to be able …" at bounding box center [509, 325] width 355 height 44
type textarea "I want to add commission data into my existing pivot table but need to be able …"
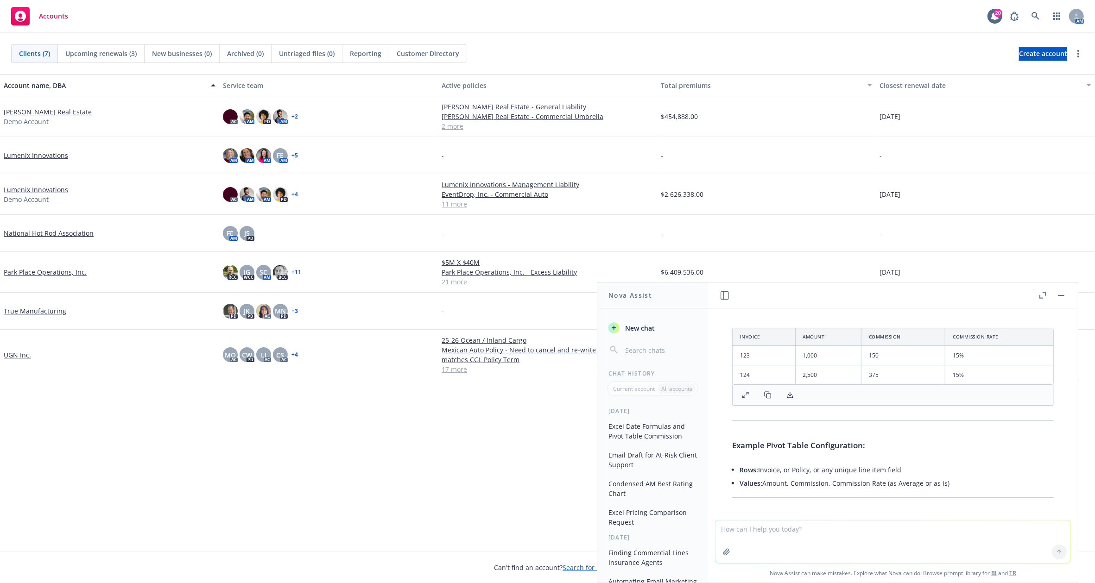
scroll to position [904, 0]
click at [711, 17] on link "button" at bounding box center [1057, 16] width 19 height 19
click at [711, 93] on span "Find trading partner and contact information" at bounding box center [1000, 96] width 114 height 6
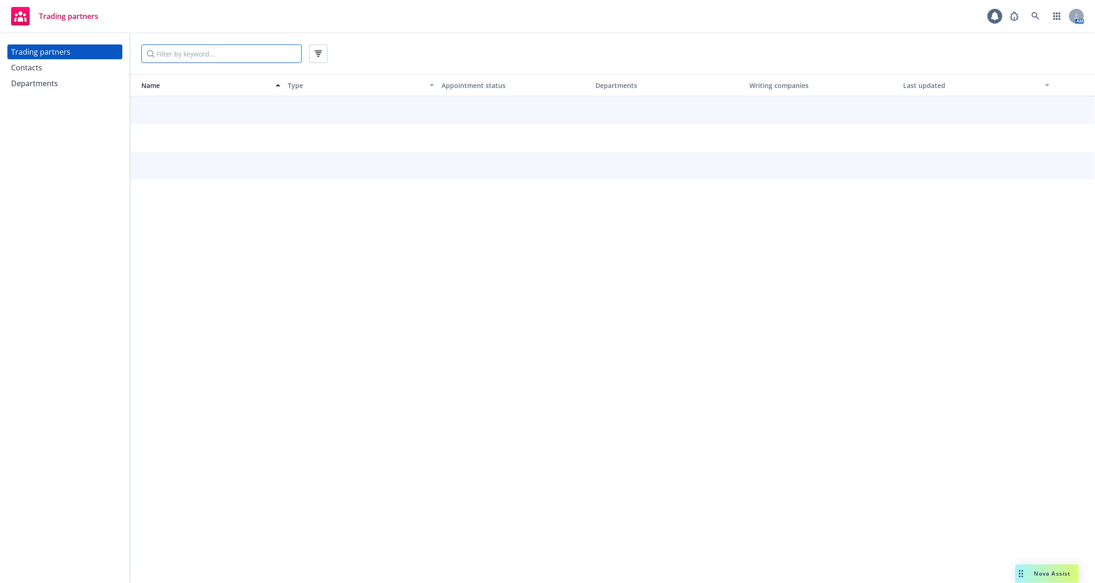
click at [215, 57] on input "Filter by keyword..." at bounding box center [221, 53] width 160 height 19
type input "evanston"
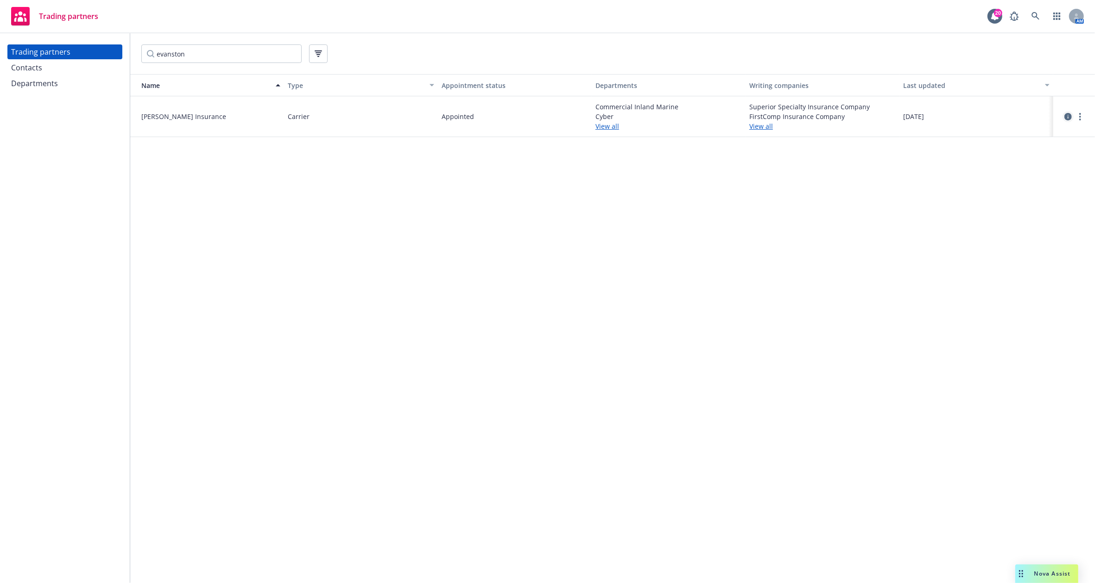
click at [1065, 114] on icon "circleInformation" at bounding box center [1067, 116] width 7 height 7
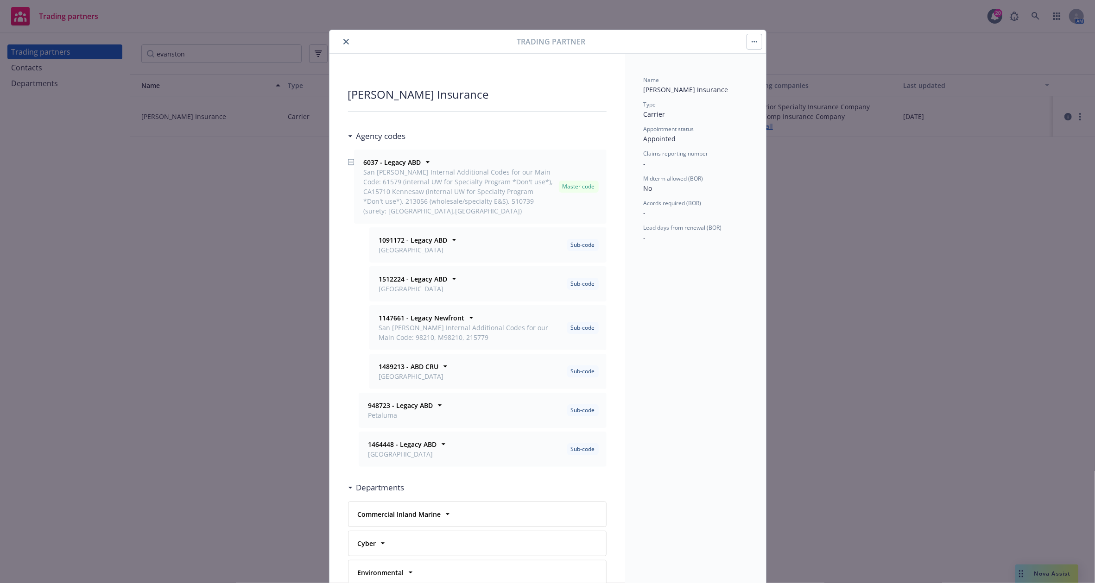
click at [342, 44] on button "close" at bounding box center [346, 41] width 11 height 11
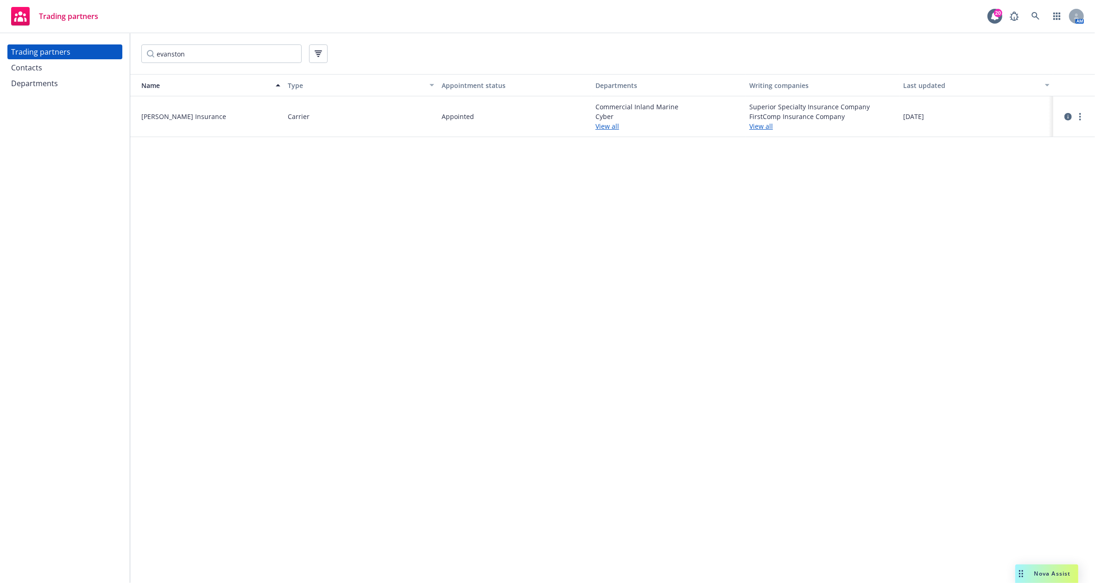
click at [478, 23] on div "Trading partners 20 AM" at bounding box center [547, 16] width 1095 height 33
click at [1070, 117] on icon "circleInformation" at bounding box center [1067, 116] width 7 height 7
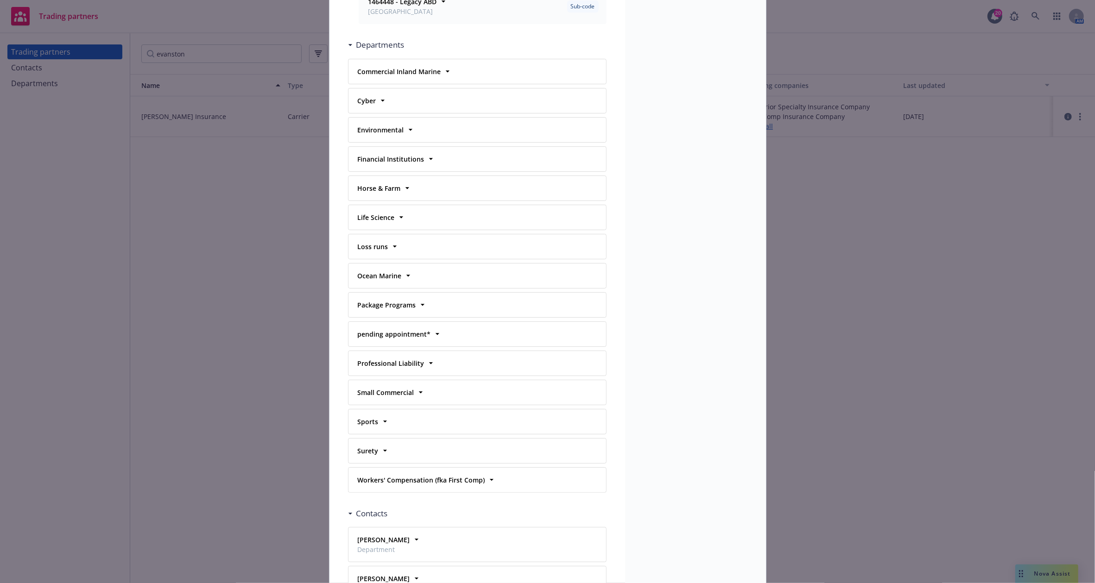
scroll to position [445, 0]
click at [412, 328] on strong "pending appointment*" at bounding box center [394, 332] width 73 height 9
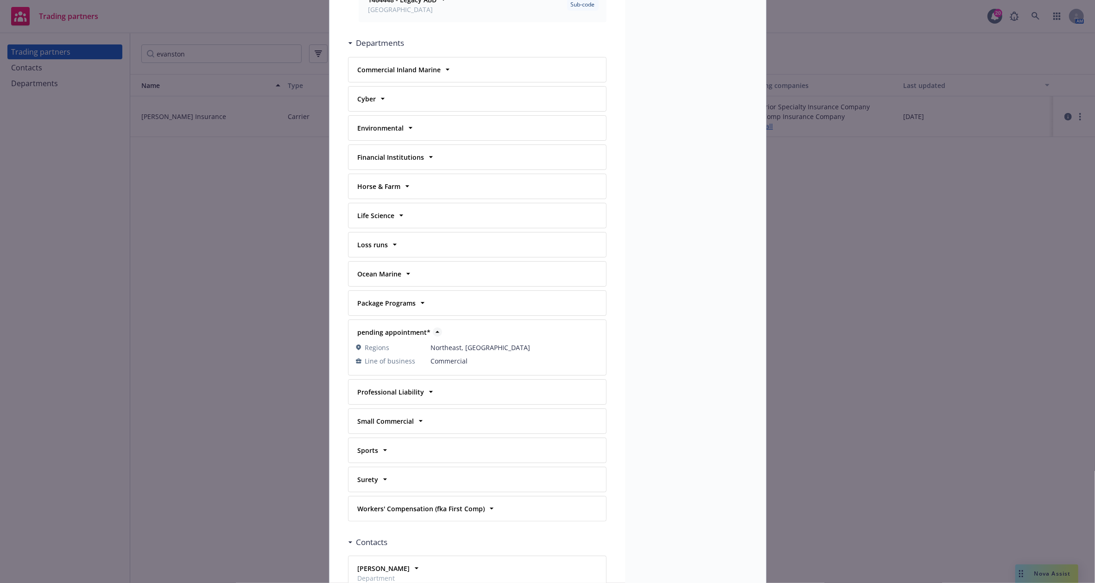
click at [412, 328] on strong "pending appointment*" at bounding box center [394, 332] width 73 height 9
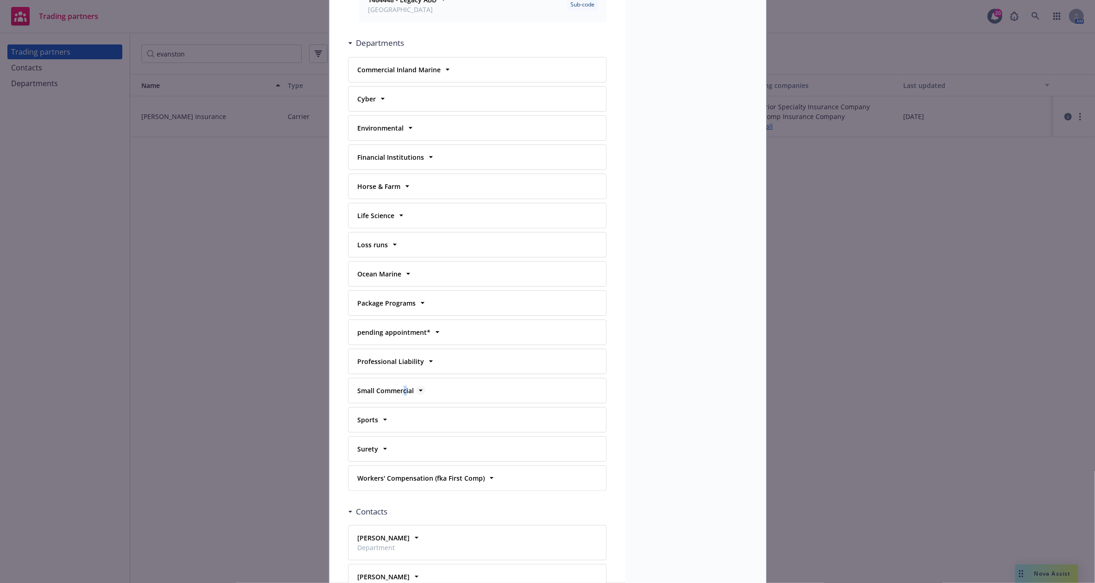
click at [401, 386] on strong "Small Commercial" at bounding box center [386, 390] width 57 height 9
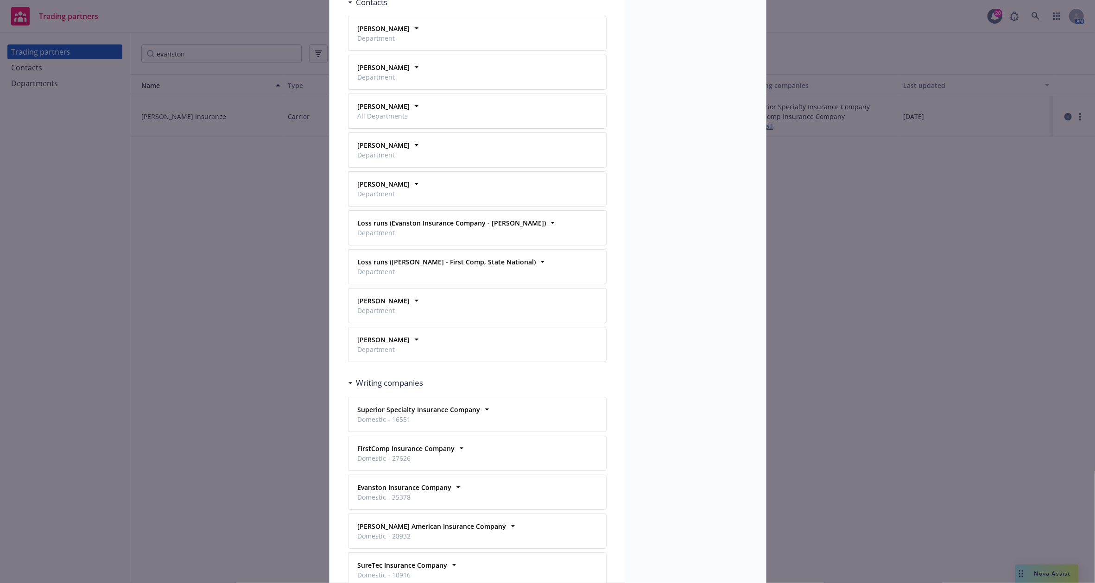
scroll to position [1047, 0]
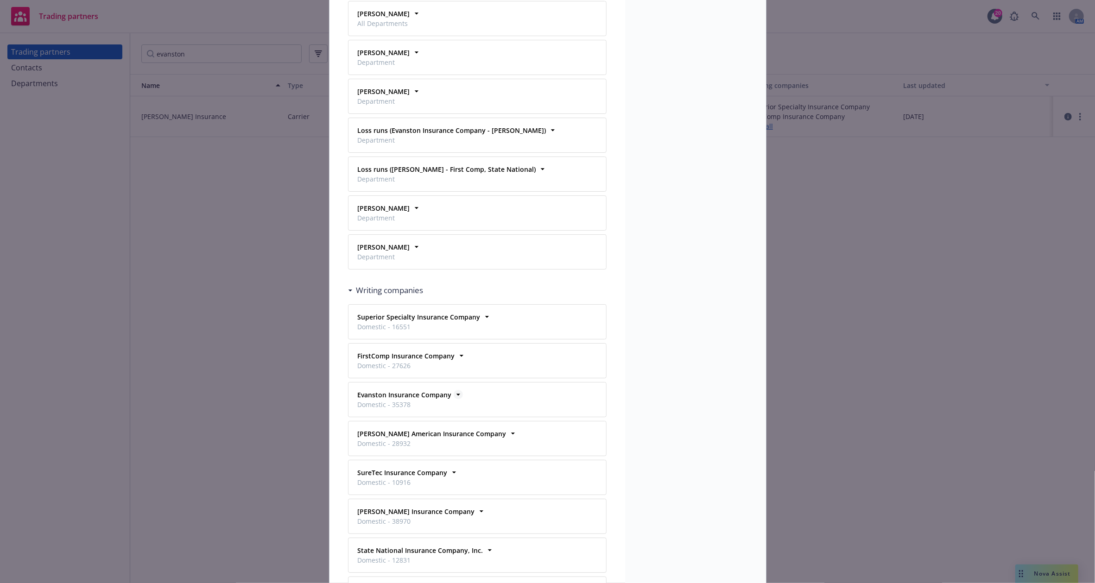
click at [404, 391] on strong "Evanston Insurance Company" at bounding box center [405, 395] width 94 height 9
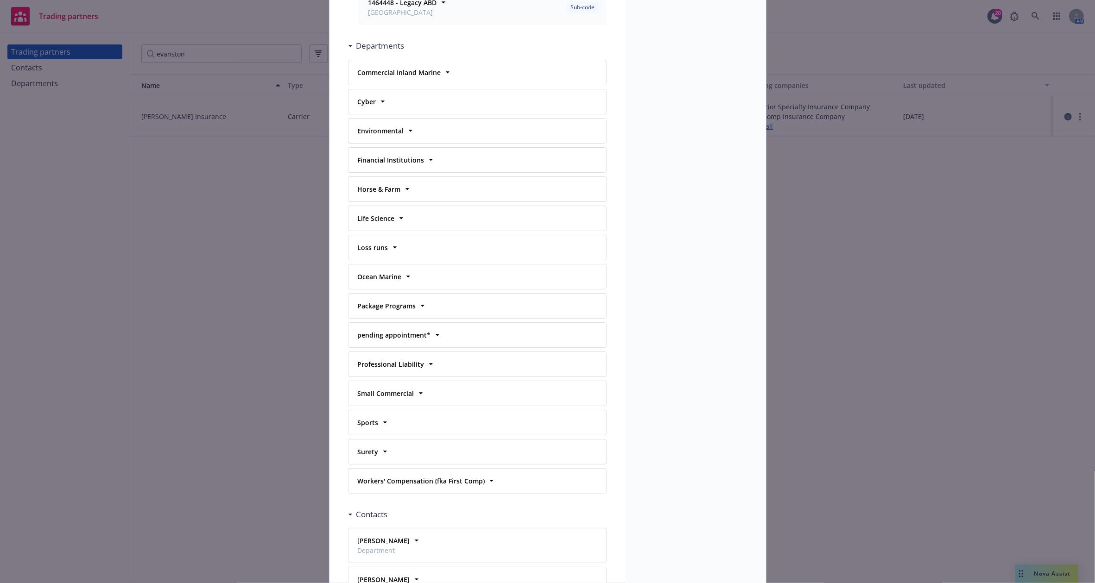
scroll to position [438, 0]
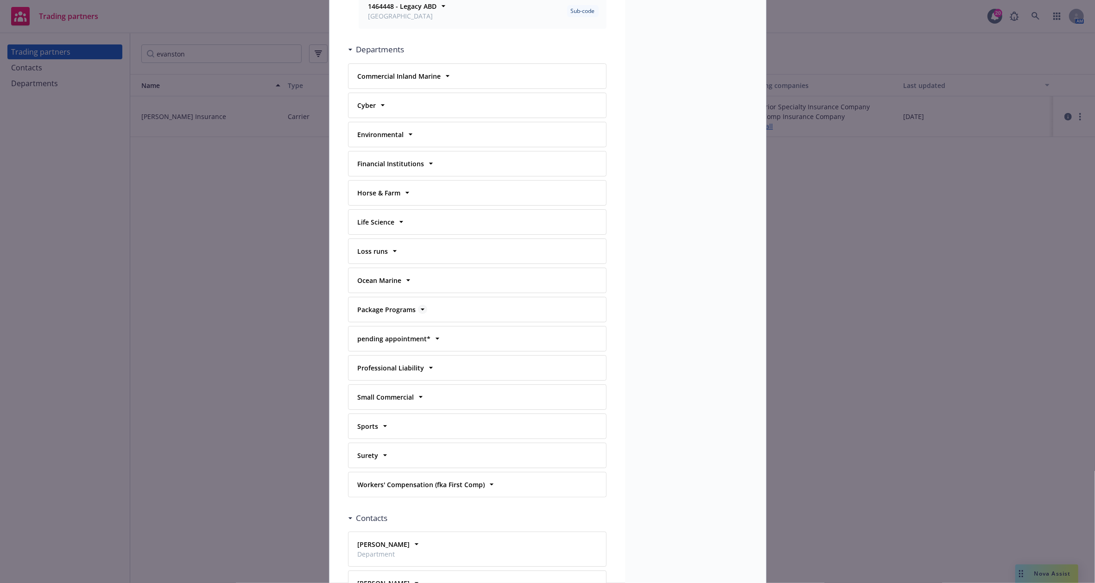
click at [418, 305] on icon at bounding box center [422, 309] width 9 height 9
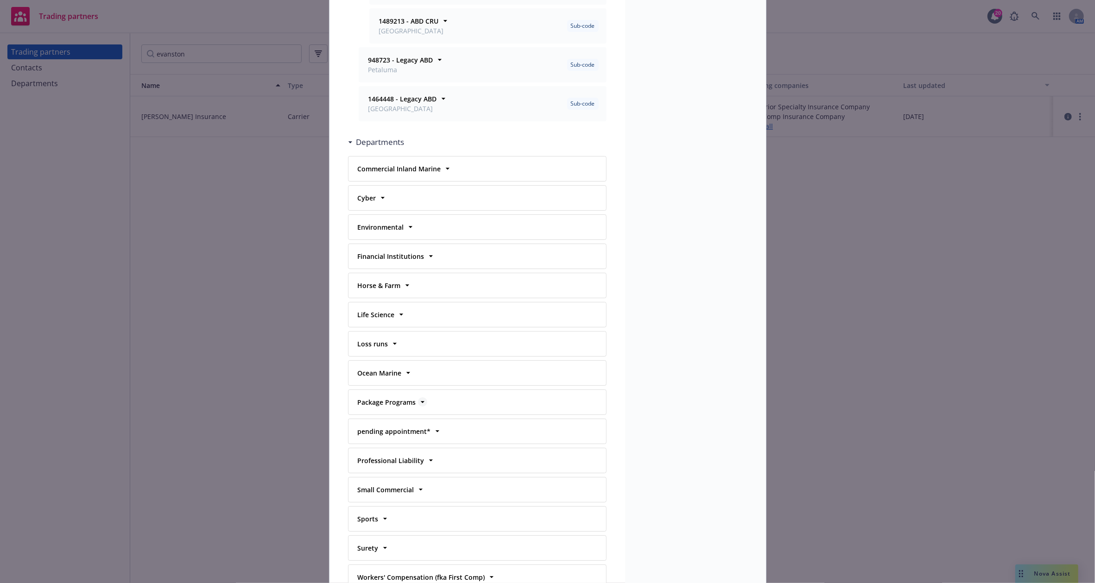
scroll to position [299, 0]
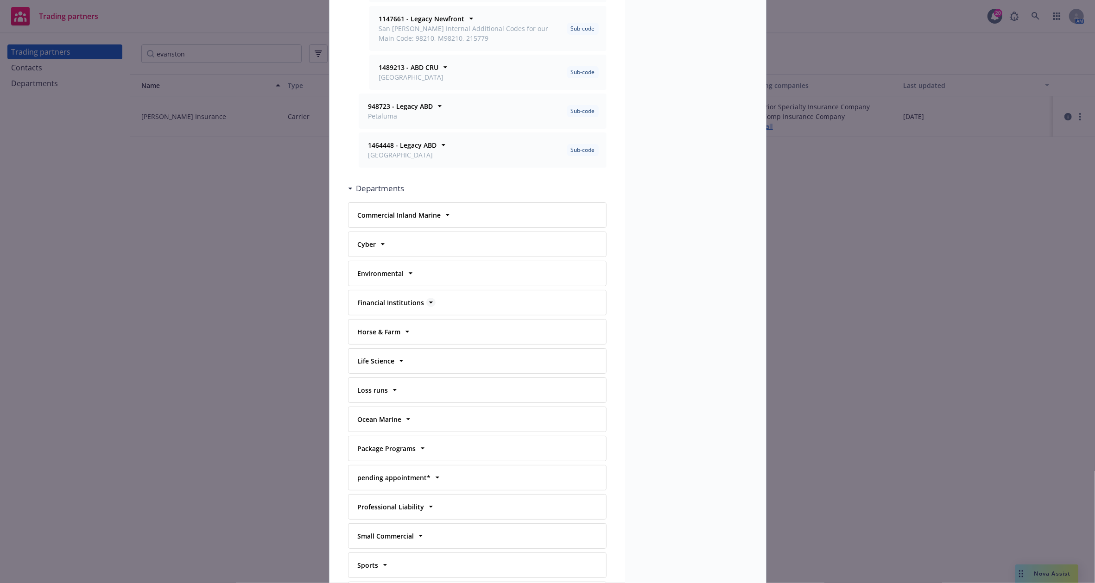
click at [426, 298] on icon at bounding box center [430, 302] width 9 height 9
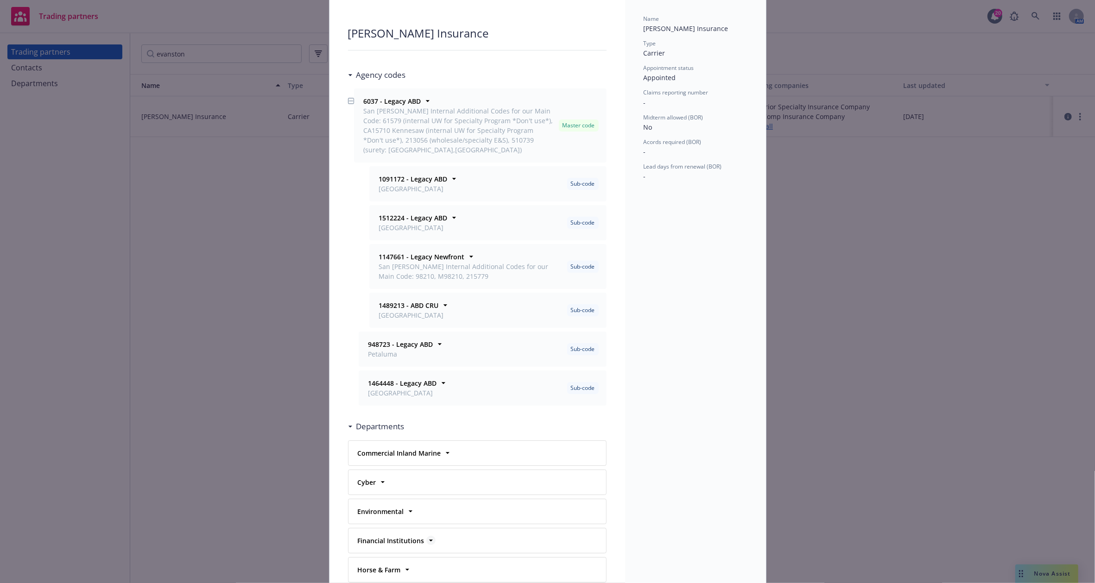
scroll to position [0, 0]
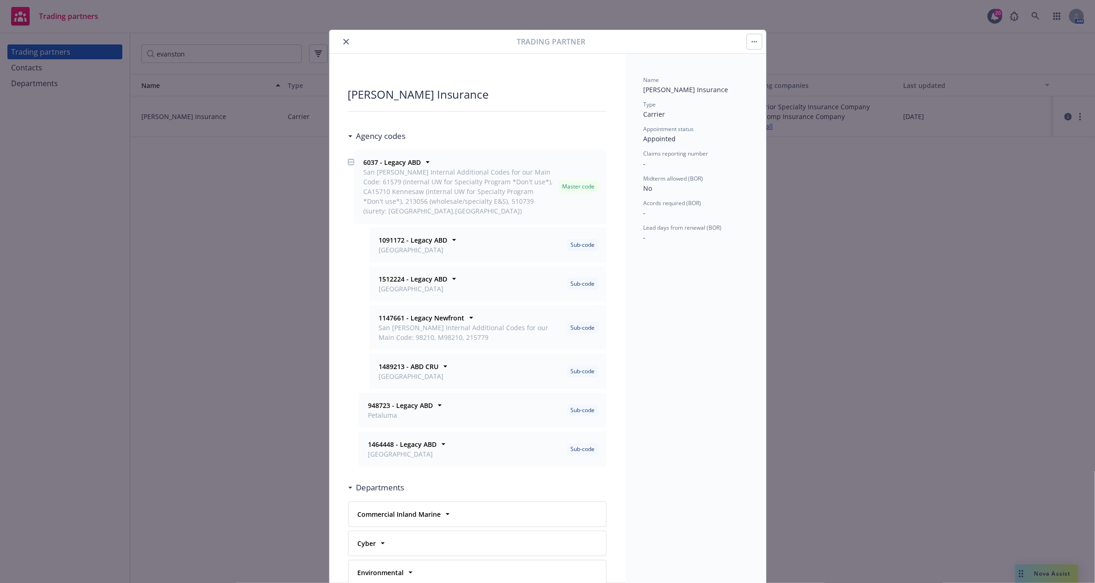
click at [343, 39] on icon "close" at bounding box center [346, 42] width 6 height 6
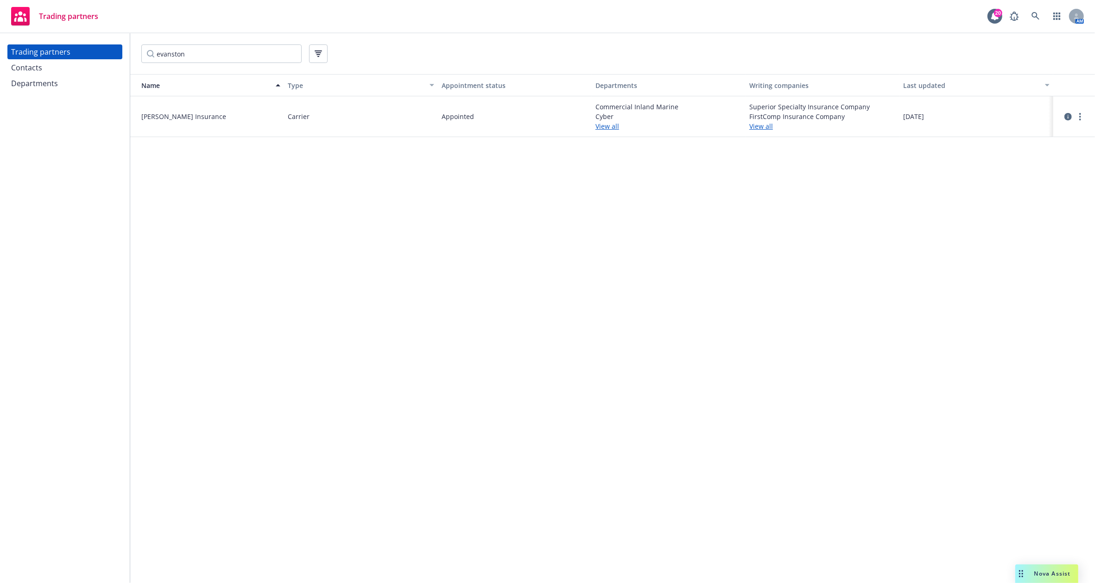
click at [52, 66] on div "Contacts" at bounding box center [65, 67] width 108 height 15
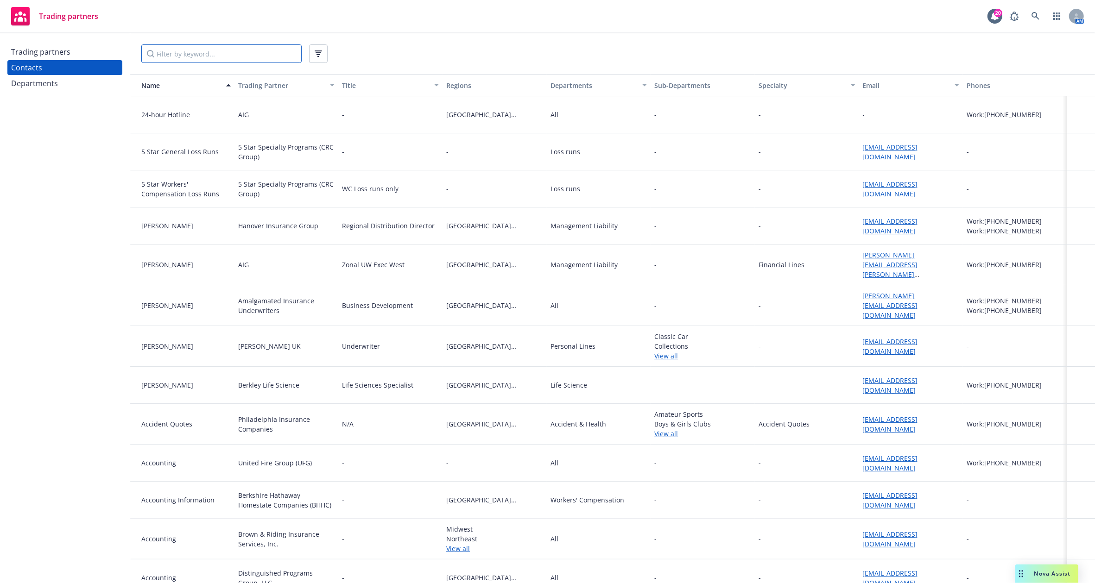
click at [191, 50] on input "Filter by keyword..." at bounding box center [221, 53] width 160 height 19
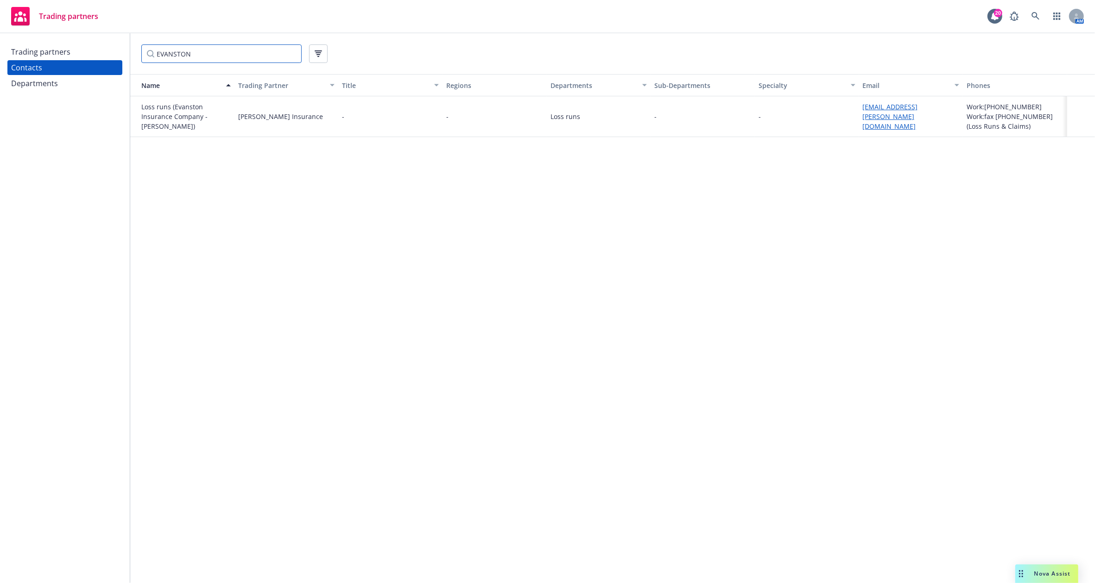
click at [196, 59] on input "EVANSTON" at bounding box center [221, 53] width 160 height 19
drag, startPoint x: 196, startPoint y: 59, endPoint x: 163, endPoint y: 58, distance: 32.9
click at [163, 58] on input "EVANSTON" at bounding box center [221, 53] width 160 height 19
type input "E"
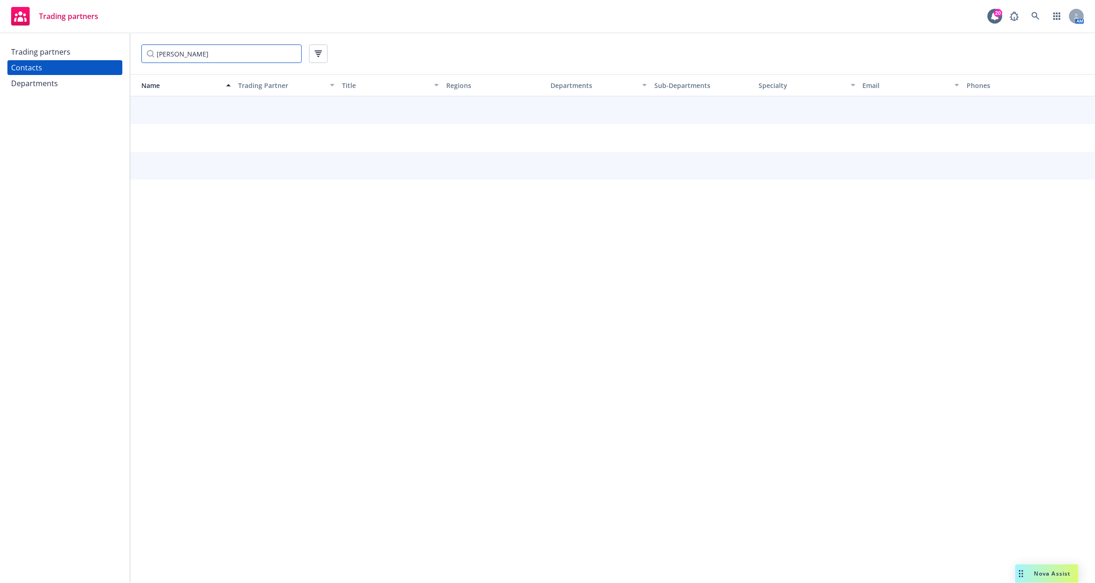
type input "[PERSON_NAME]"
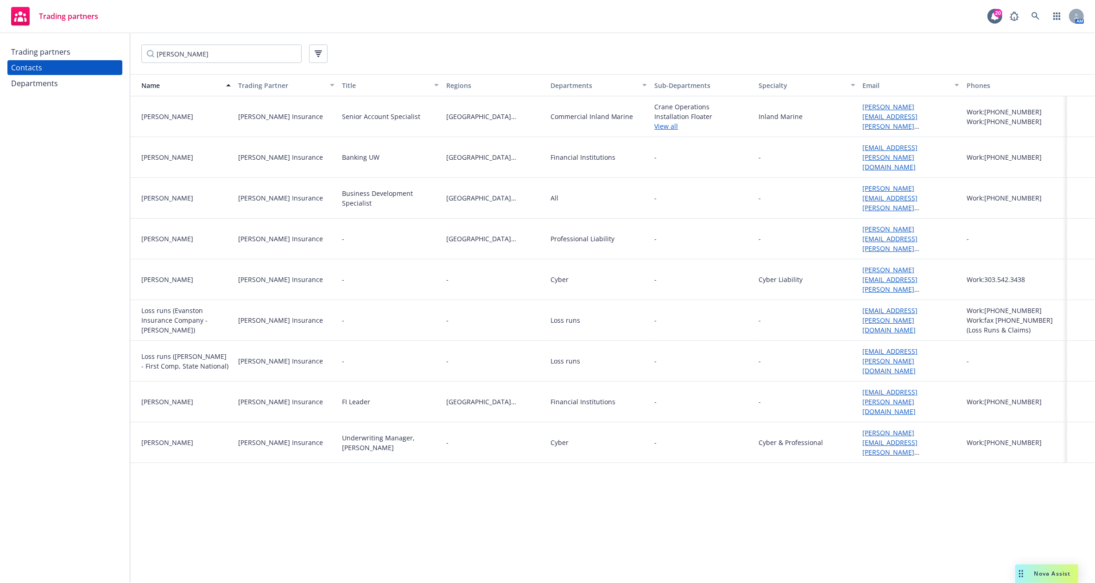
drag, startPoint x: 890, startPoint y: 194, endPoint x: 831, endPoint y: 185, distance: 59.5
click at [831, 185] on div "-" at bounding box center [807, 198] width 104 height 41
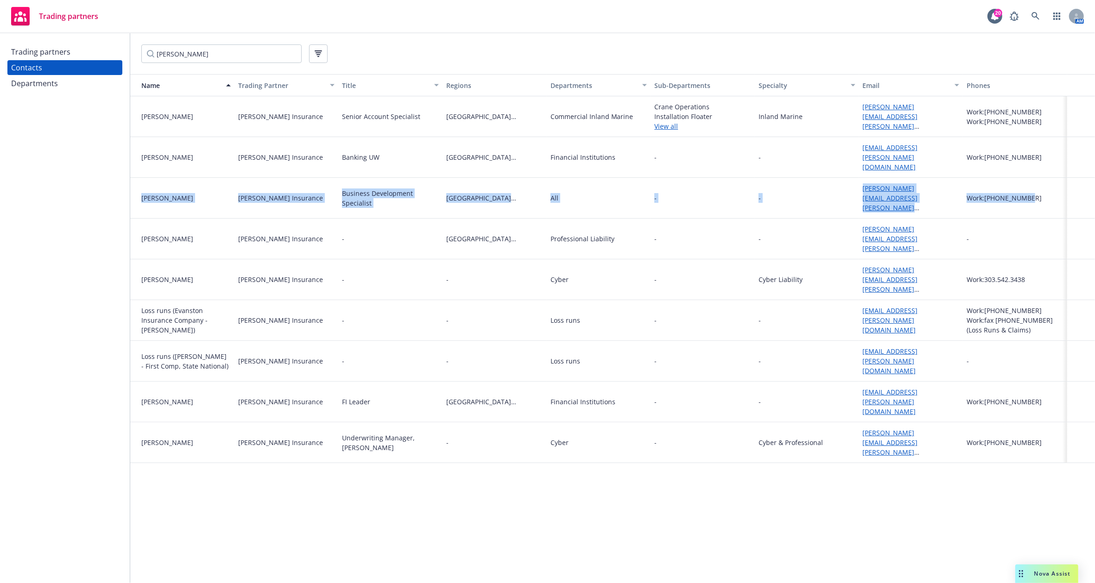
drag, startPoint x: 1052, startPoint y: 193, endPoint x: 133, endPoint y: 192, distance: 919.4
click at [133, 192] on div "[PERSON_NAME] [PERSON_NAME] Insurance Business Development Specialist [GEOGRAPH…" at bounding box center [612, 198] width 965 height 41
copy div "[PERSON_NAME] [PERSON_NAME] Insurance Business Development Specialist [GEOGRAPH…"
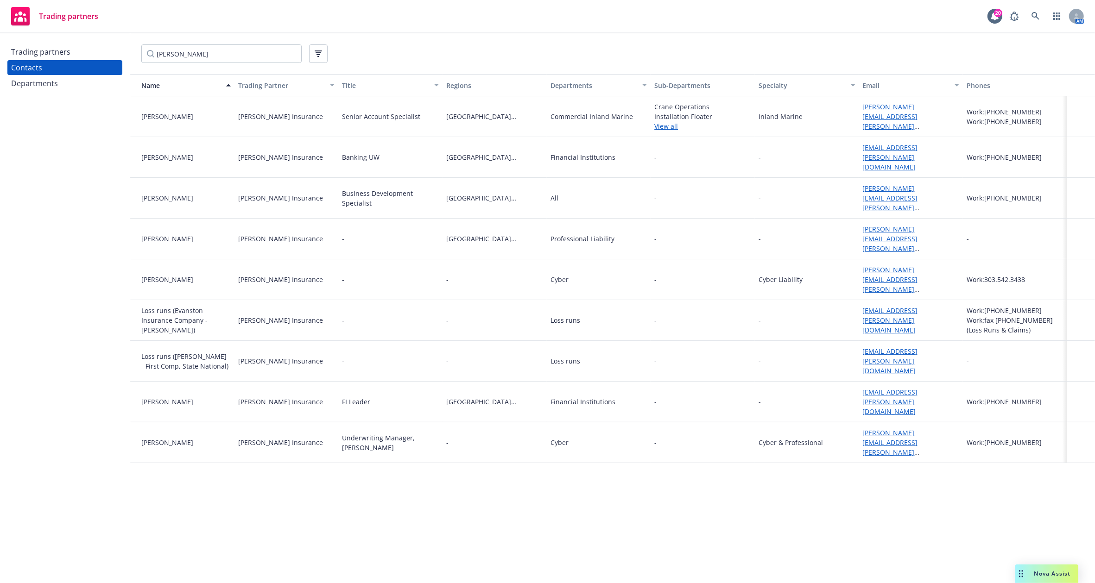
drag, startPoint x: 398, startPoint y: 54, endPoint x: 374, endPoint y: 37, distance: 29.6
click at [399, 54] on div "[PERSON_NAME]" at bounding box center [612, 53] width 943 height 19
